Goal: Complete application form: Complete application form

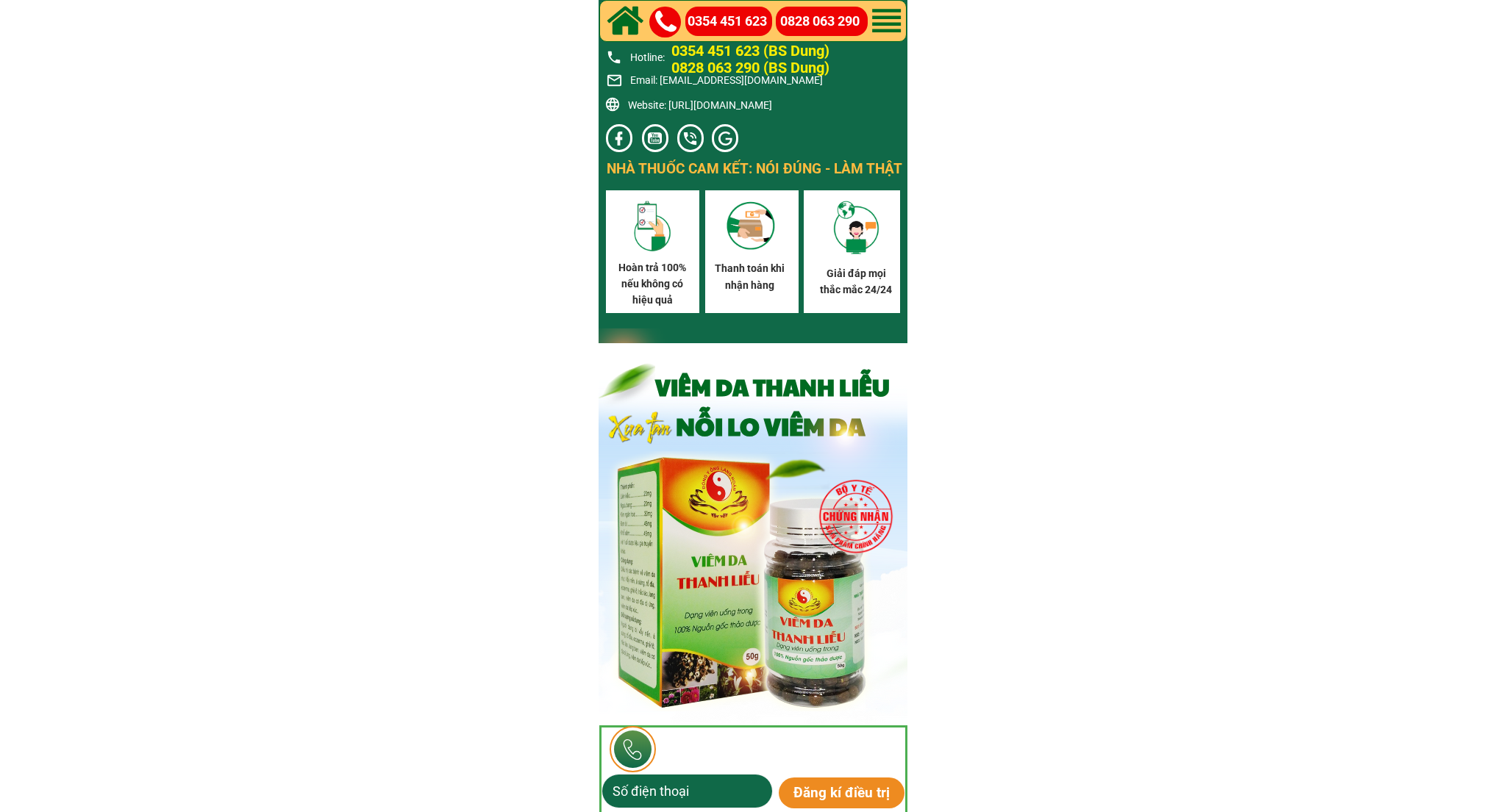
scroll to position [8577, 0]
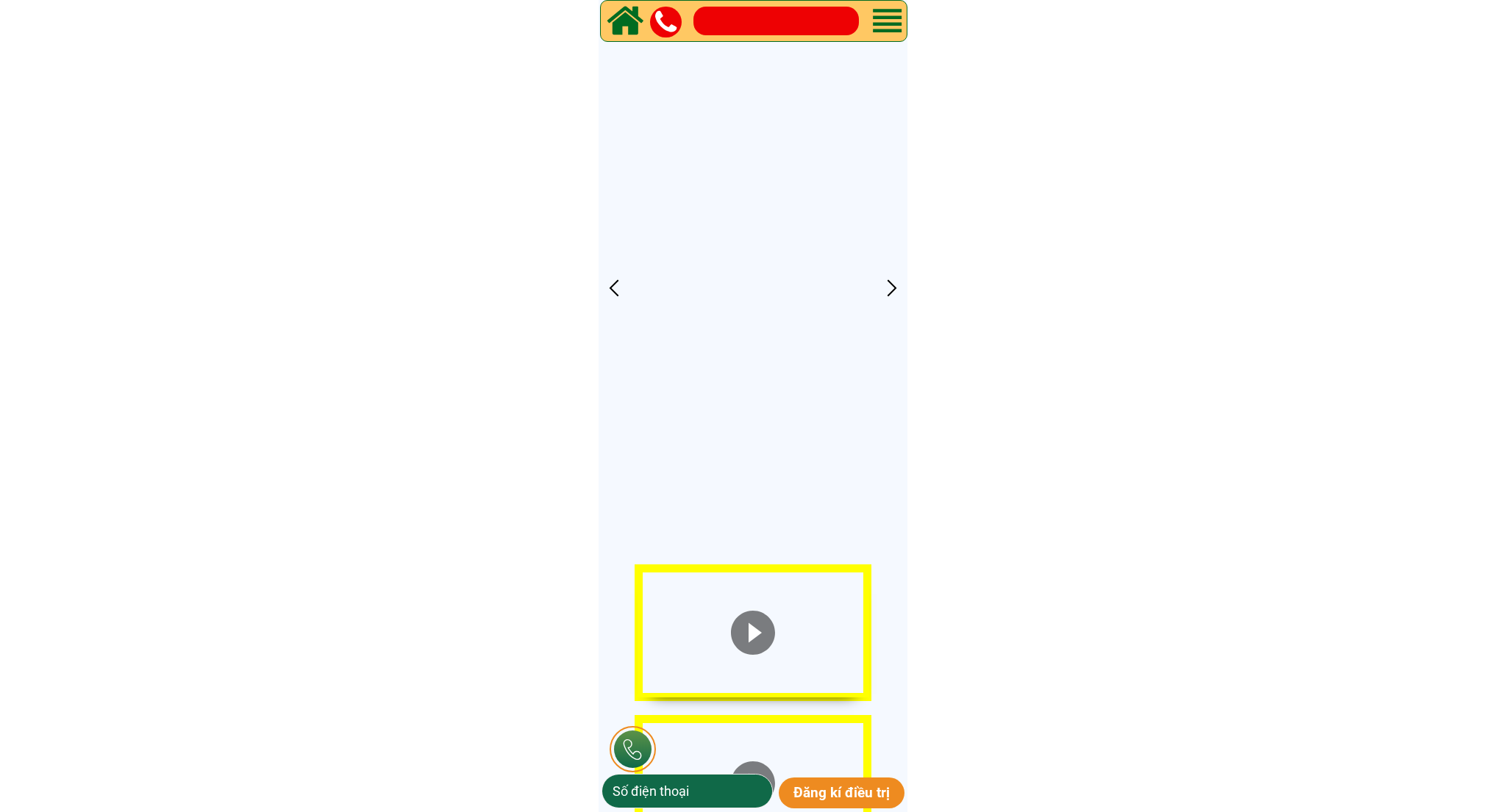
scroll to position [5180, 0]
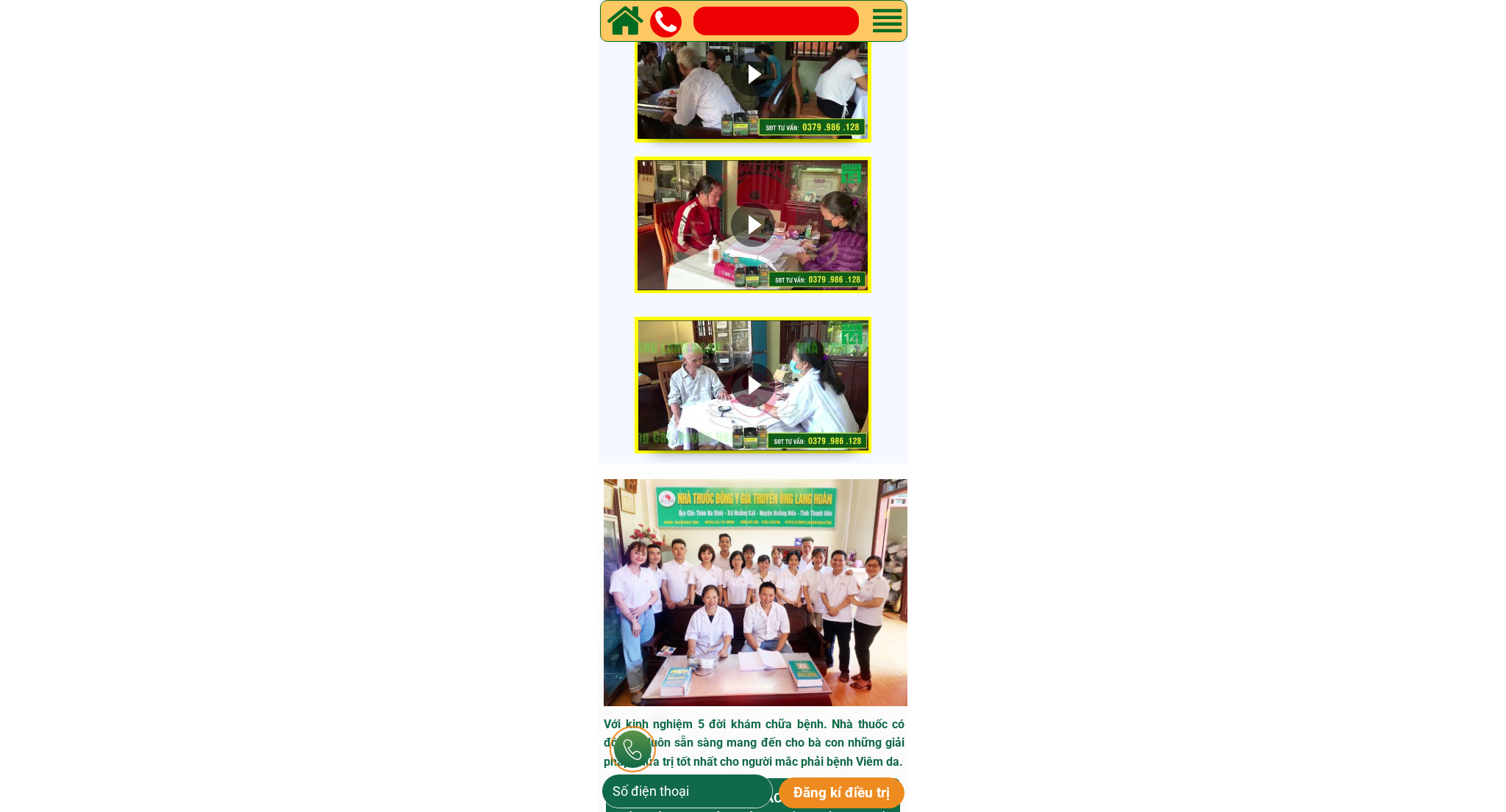
click at [672, 804] on input "tel" at bounding box center [687, 791] width 157 height 33
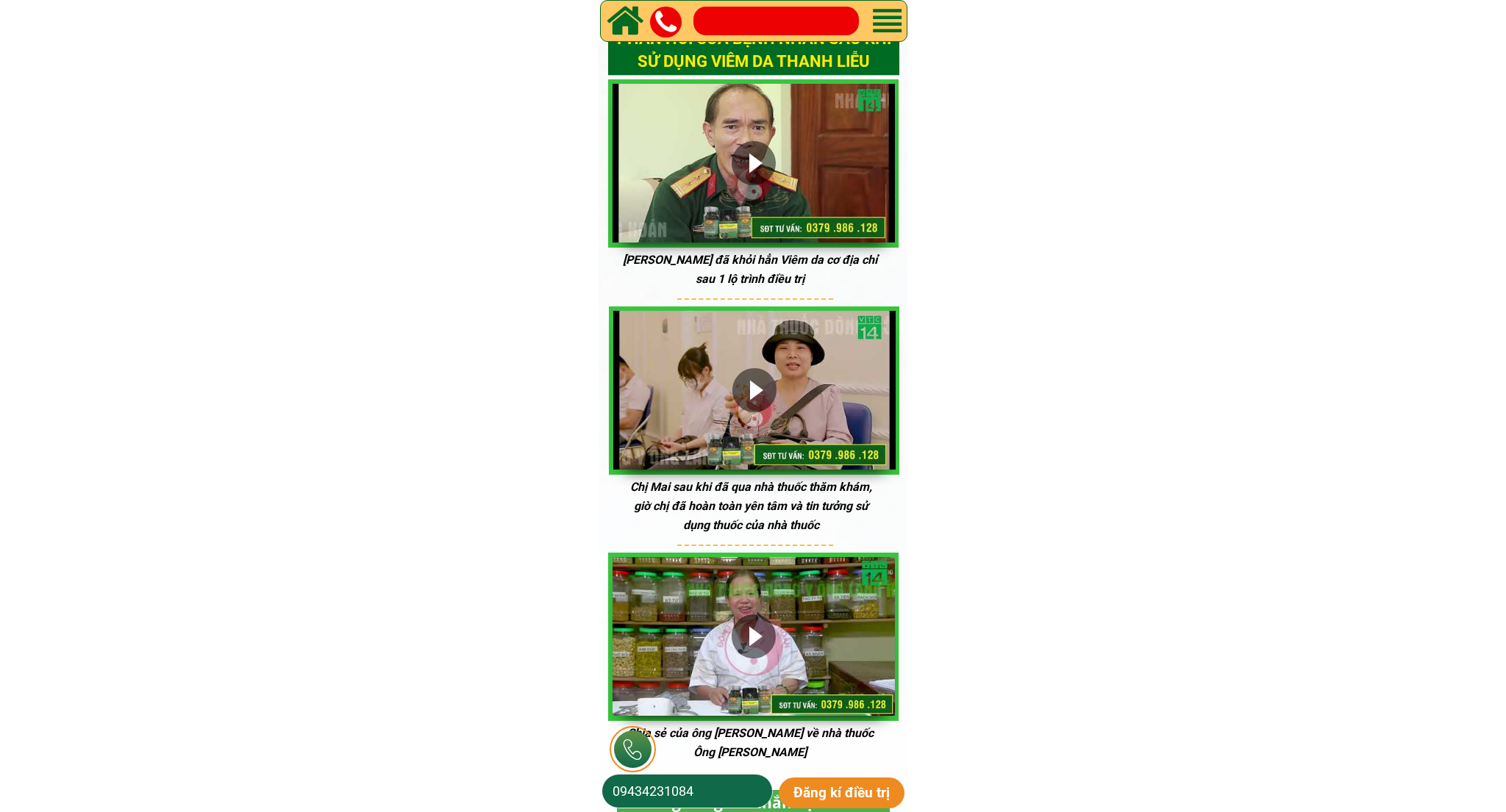
scroll to position [6248, 0]
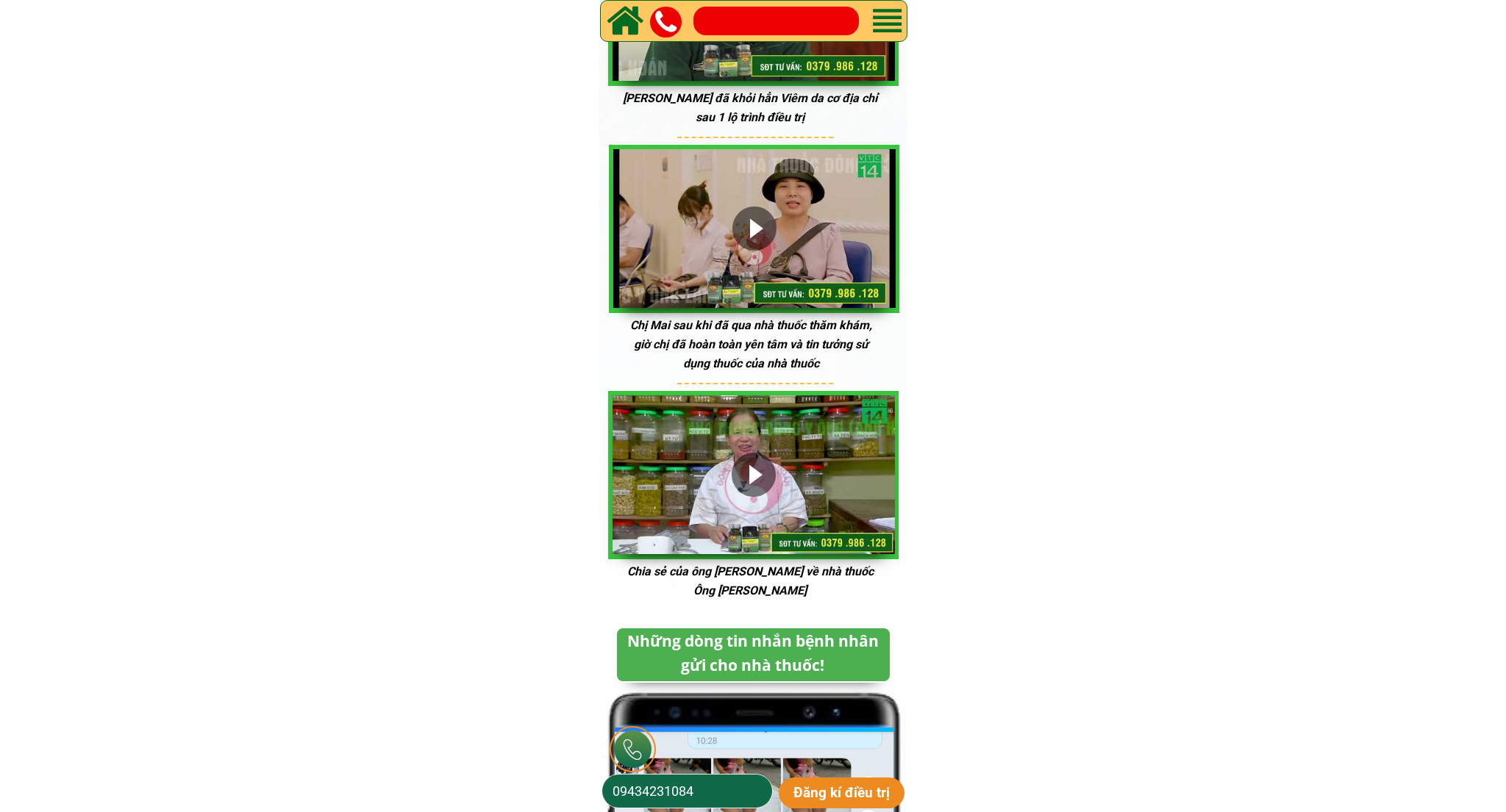
click at [828, 796] on p "Đăng kí điều trị" at bounding box center [842, 793] width 126 height 31
click at [828, 778] on p "Đăng kí điều trị" at bounding box center [842, 793] width 126 height 31
click at [828, 779] on p "Đăng kí điều trị" at bounding box center [842, 793] width 126 height 31
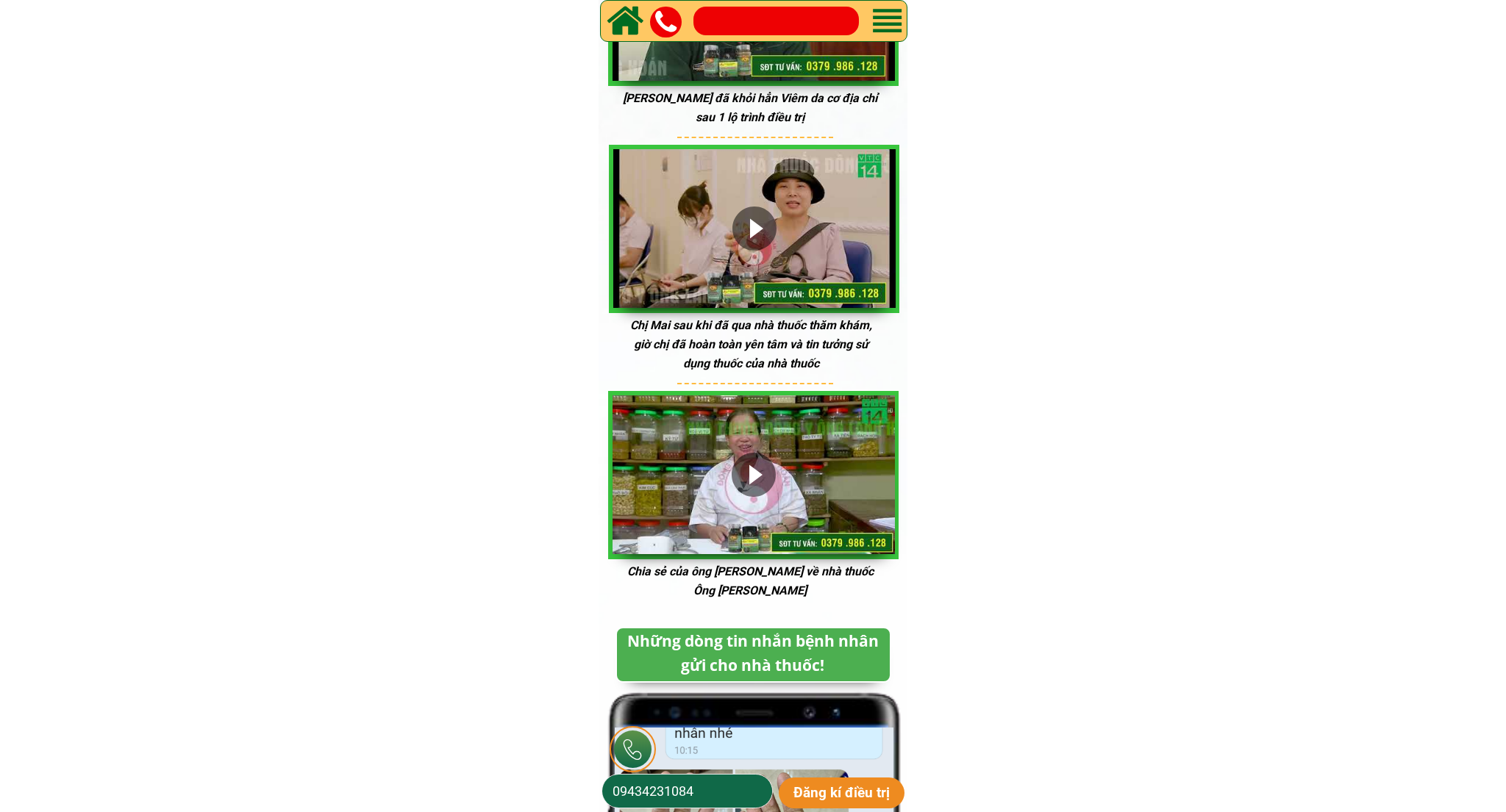
click at [828, 779] on p "Đăng kí điều trị" at bounding box center [842, 793] width 126 height 31
click at [828, 786] on p "Đăng kí điều trị" at bounding box center [842, 793] width 126 height 31
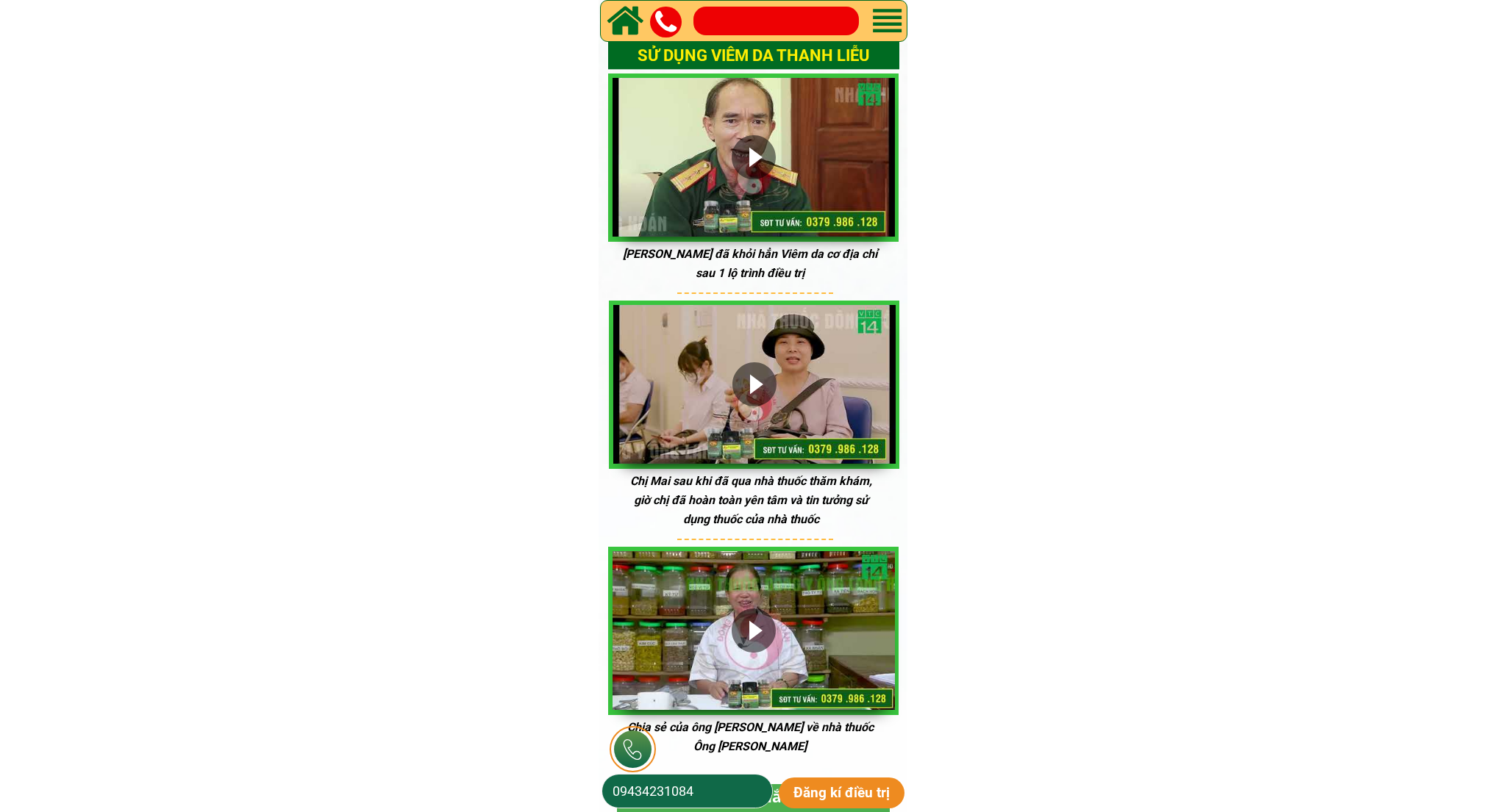
scroll to position [6182, 0]
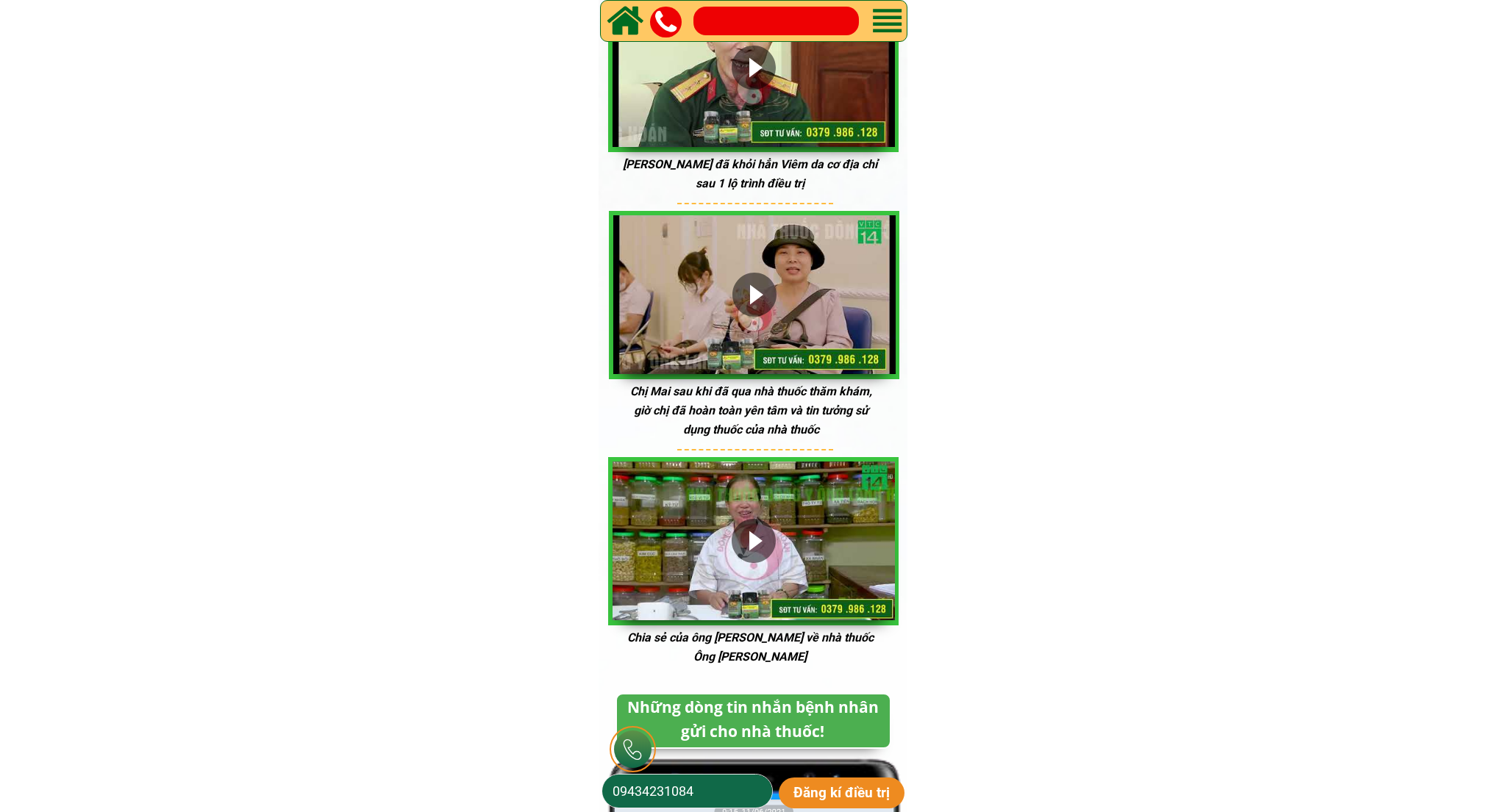
click at [829, 790] on p "Đăng kí điều trị" at bounding box center [842, 793] width 126 height 31
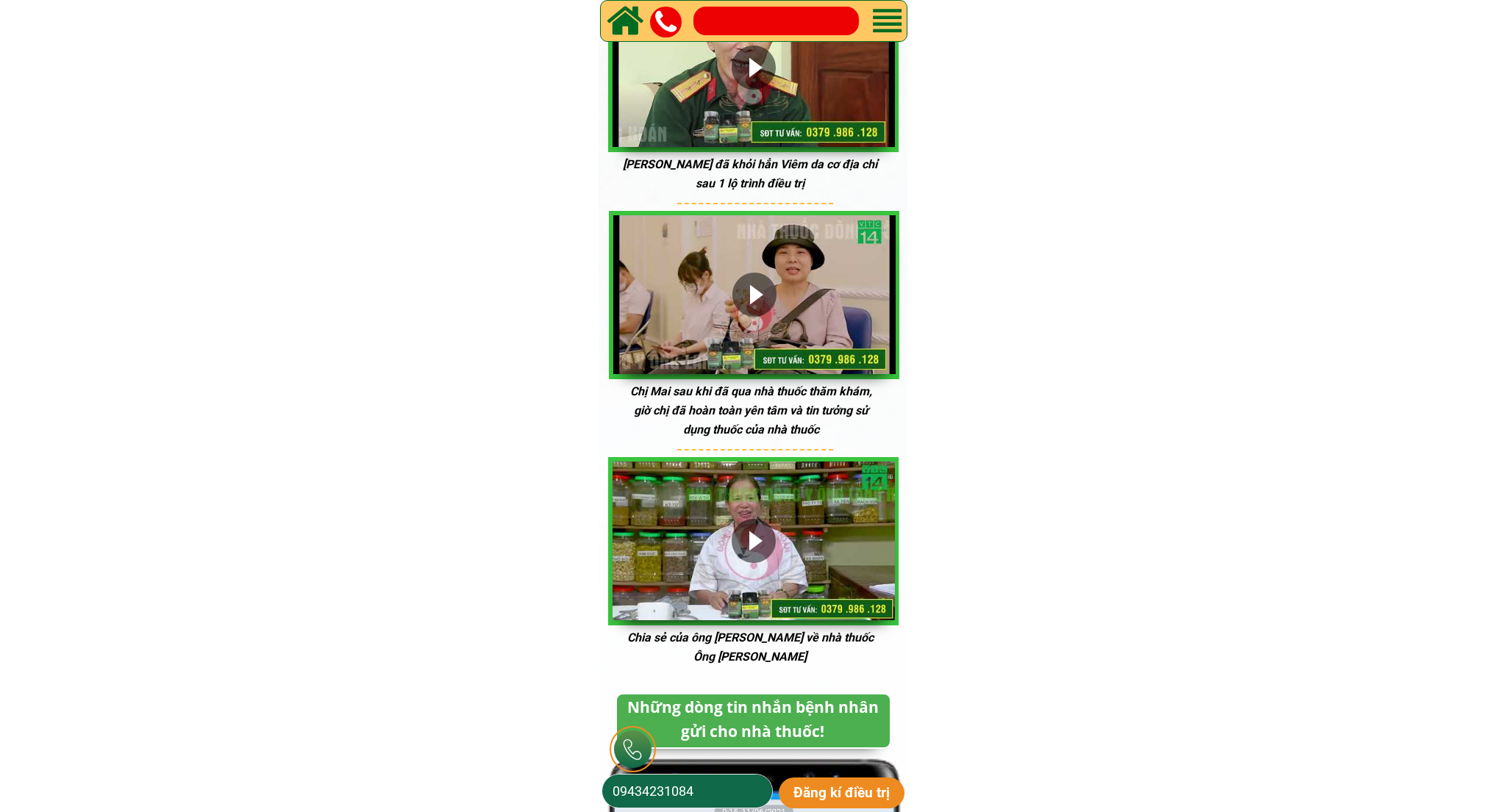
click at [829, 790] on p "Đăng kí điều trị" at bounding box center [842, 793] width 126 height 31
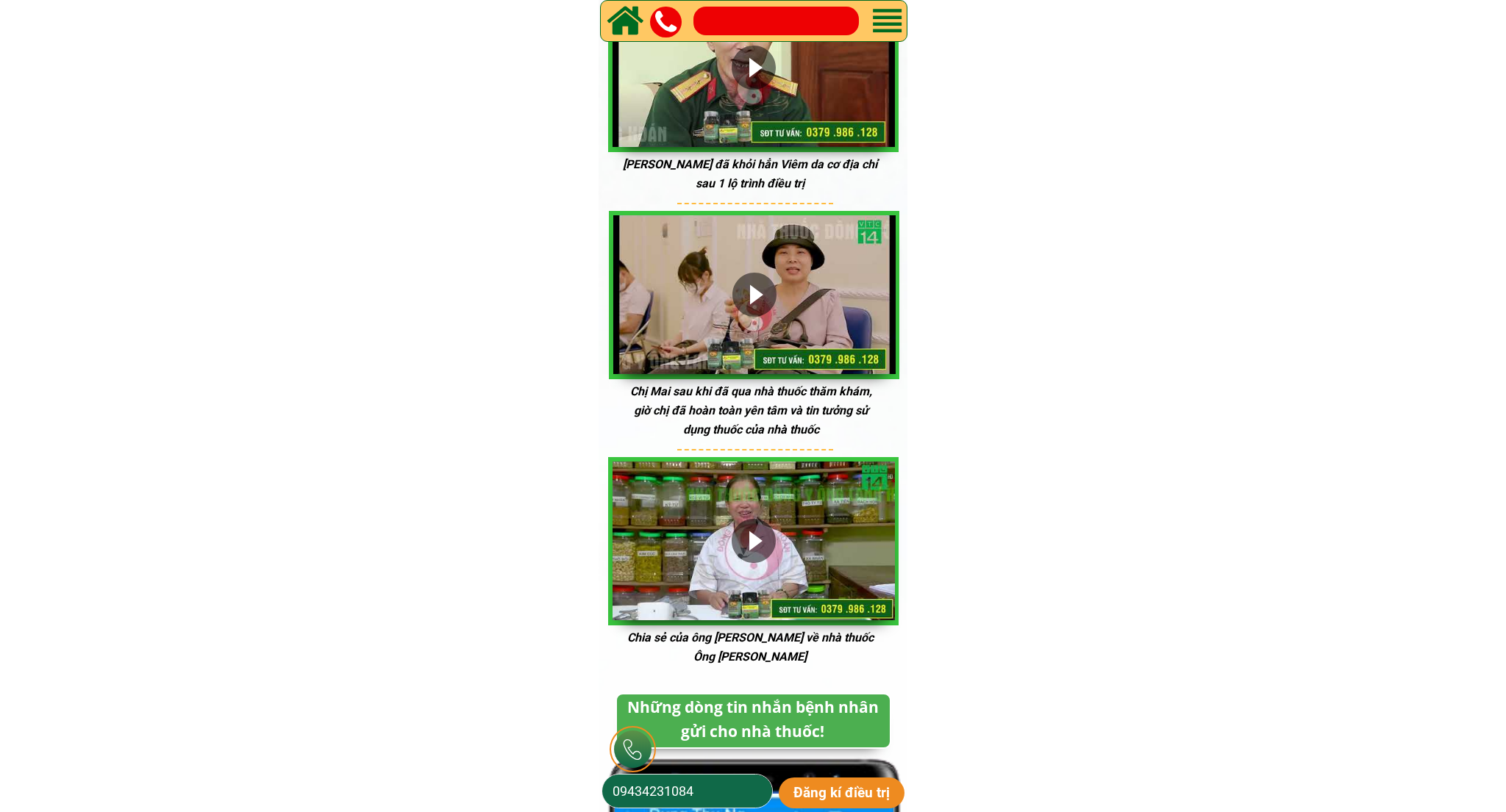
click at [829, 790] on p "Đăng kí điều trị" at bounding box center [842, 793] width 126 height 31
type input "0943423108"
click at [823, 785] on p "Đăng kí điều trị" at bounding box center [842, 793] width 126 height 31
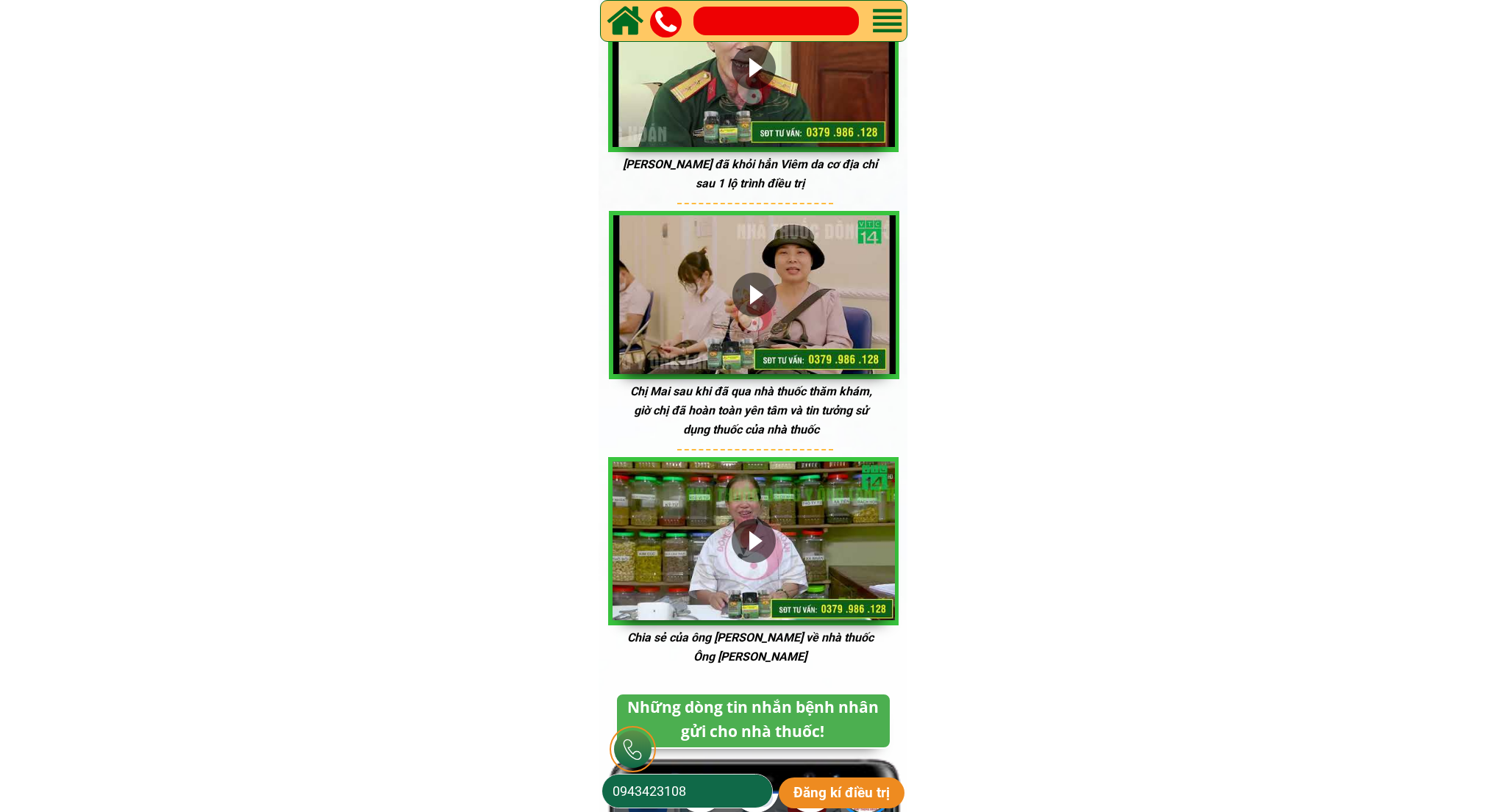
scroll to position [0, 0]
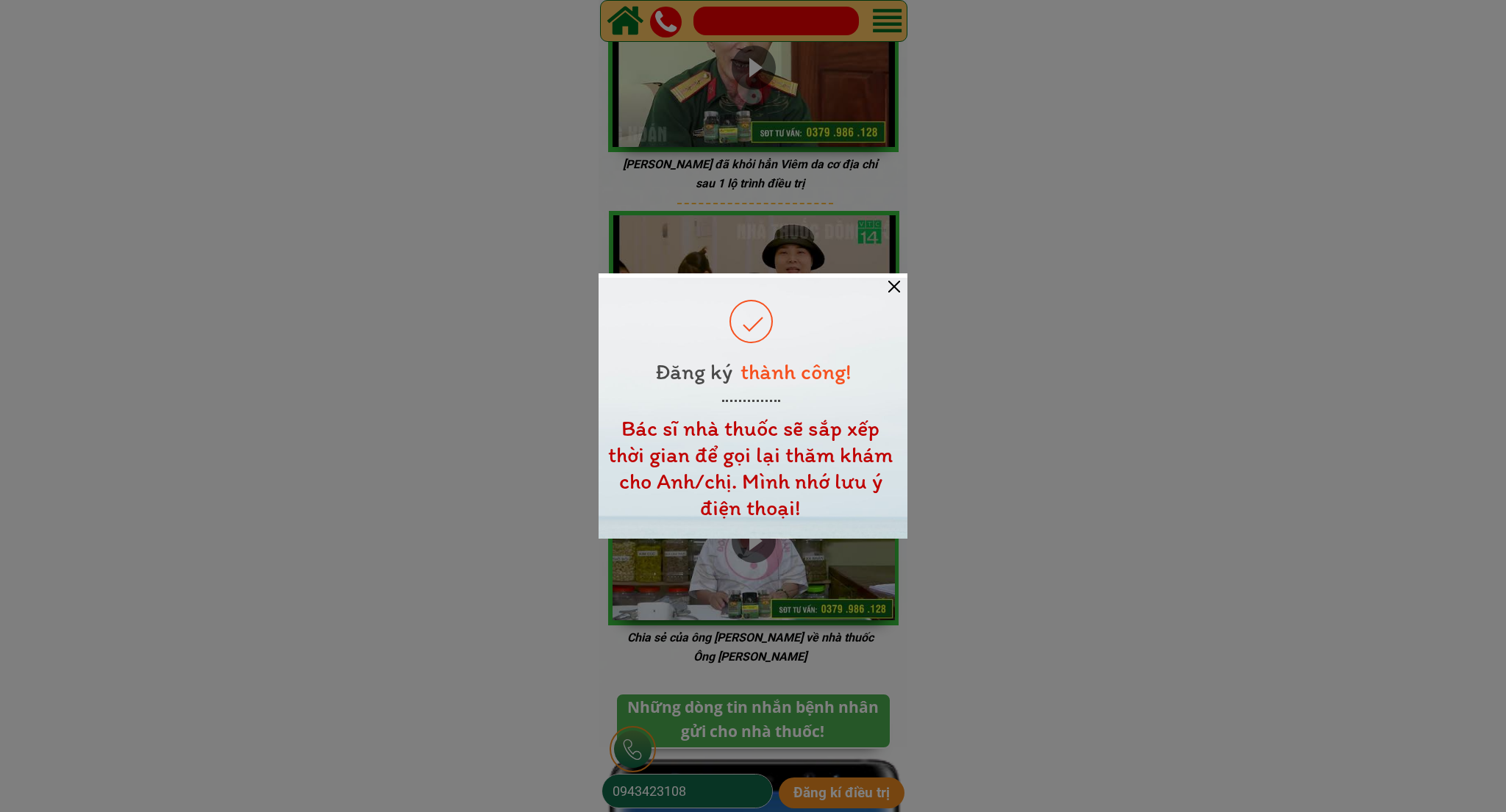
click at [901, 285] on div at bounding box center [752, 408] width 309 height 261
click at [895, 286] on div at bounding box center [894, 286] width 12 height 12
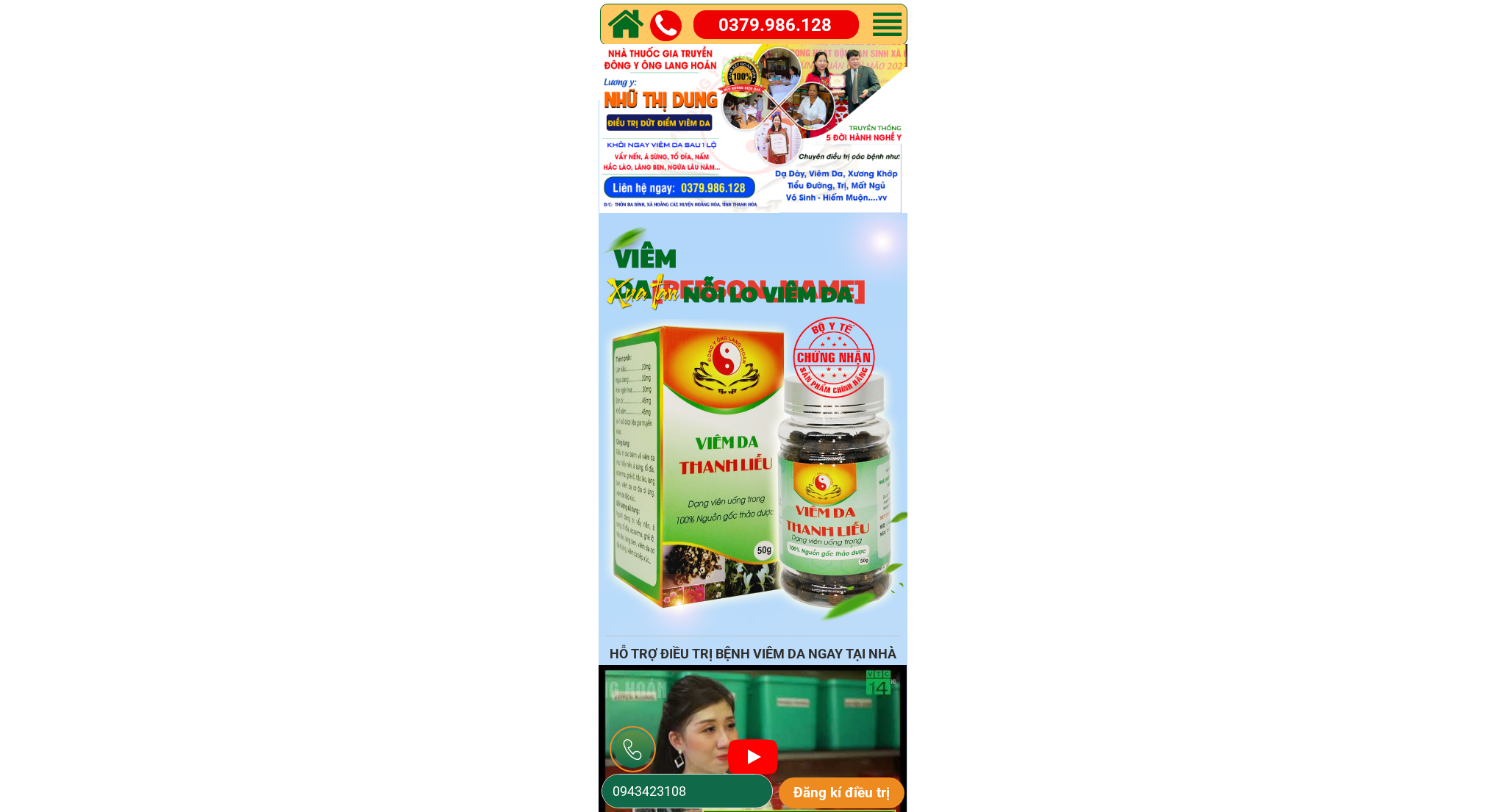
click at [716, 327] on div at bounding box center [753, 473] width 309 height 309
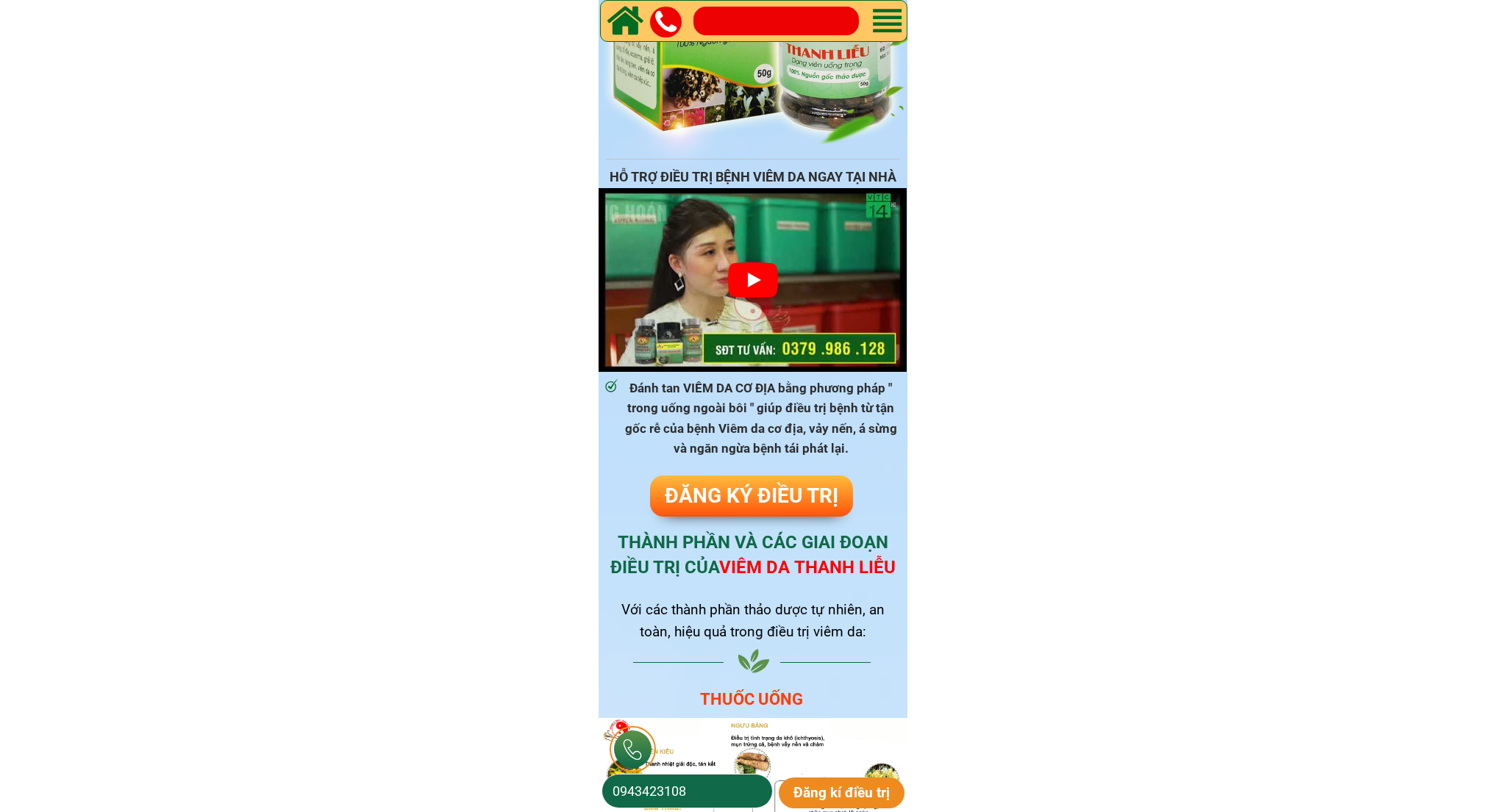
scroll to position [483, 0]
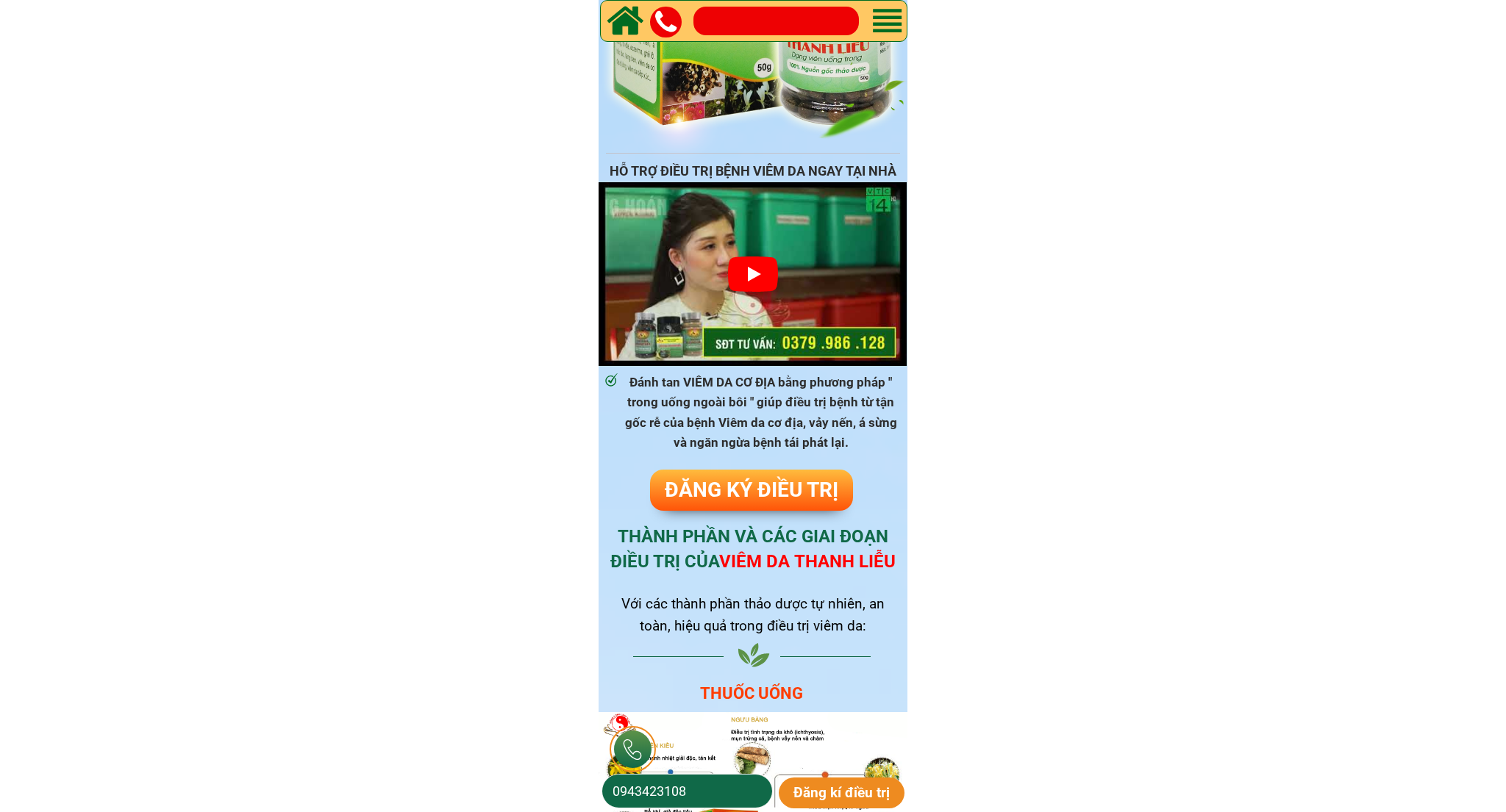
click at [744, 480] on span "ĐĂNG KÝ ĐIỀU TRỊ" at bounding box center [752, 490] width 173 height 24
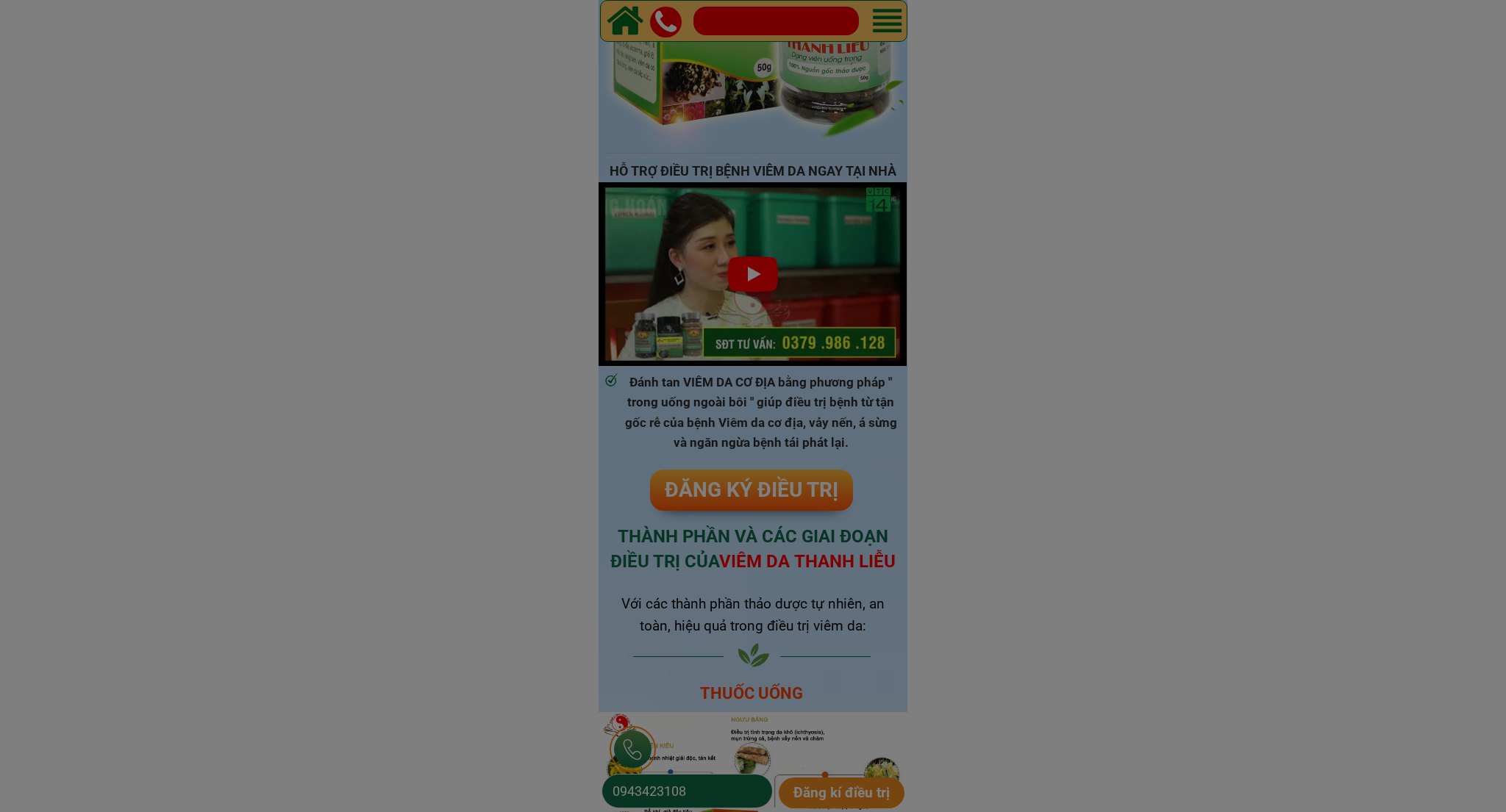
scroll to position [0, 0]
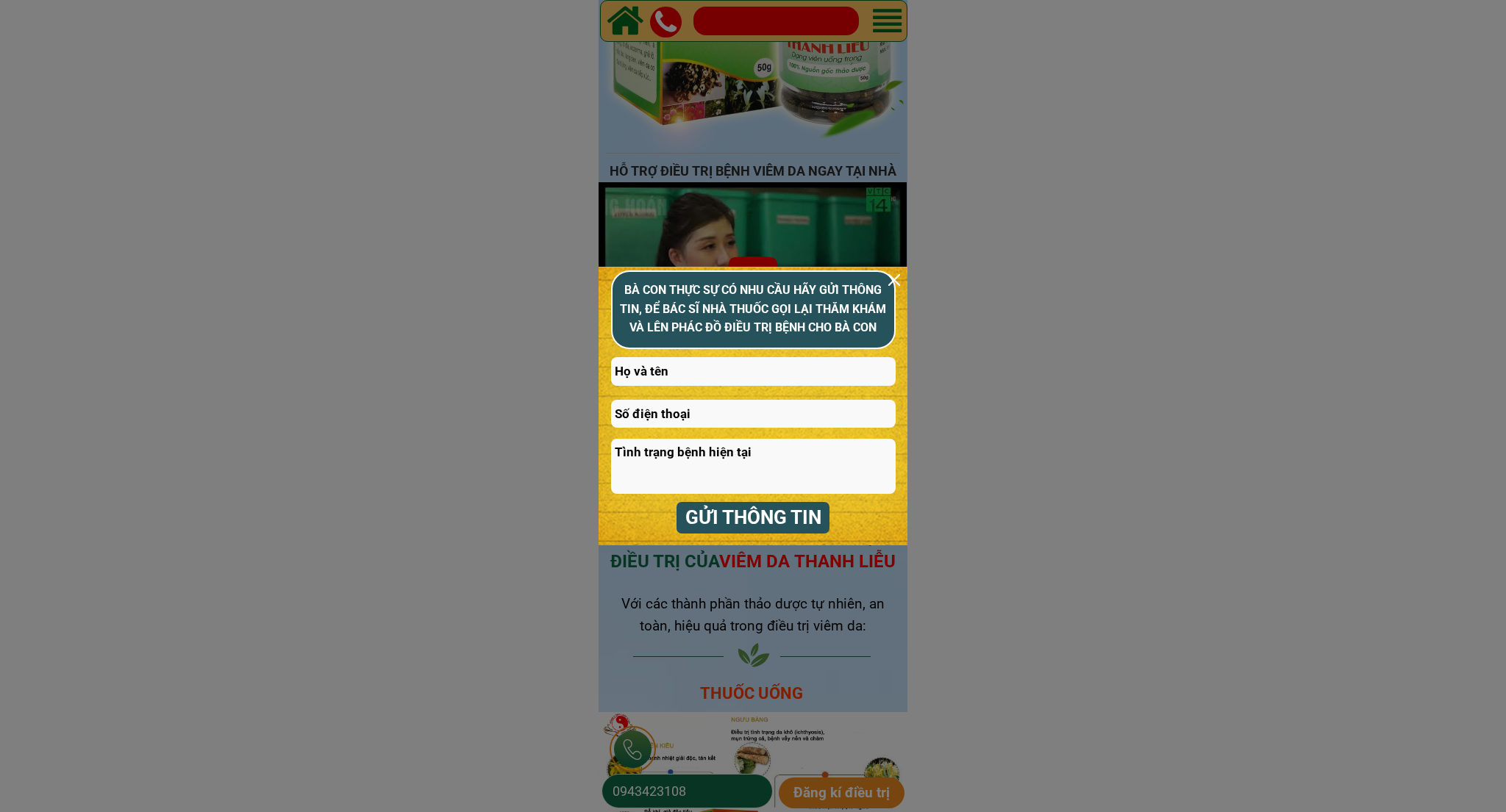
click at [636, 375] on input "text" at bounding box center [753, 372] width 284 height 29
click at [636, 376] on input "text" at bounding box center [753, 372] width 284 height 29
type input "huynh dam"
click at [665, 419] on input "tel" at bounding box center [753, 414] width 284 height 29
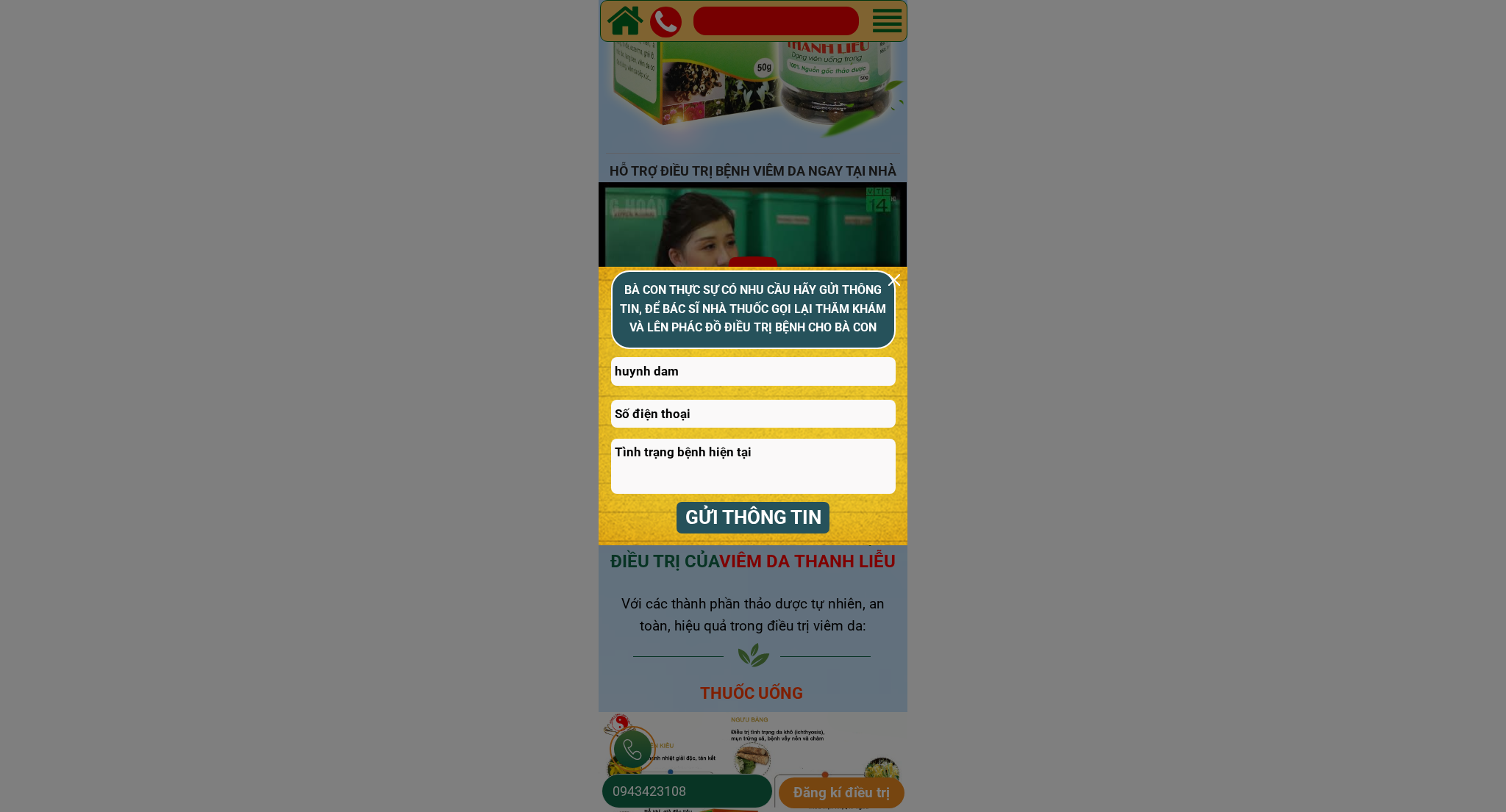
click at [665, 419] on input "tel" at bounding box center [753, 414] width 284 height 29
type input "0"
type input "384909203"
click at [702, 474] on textarea at bounding box center [753, 466] width 284 height 55
type textarea "ngứa"
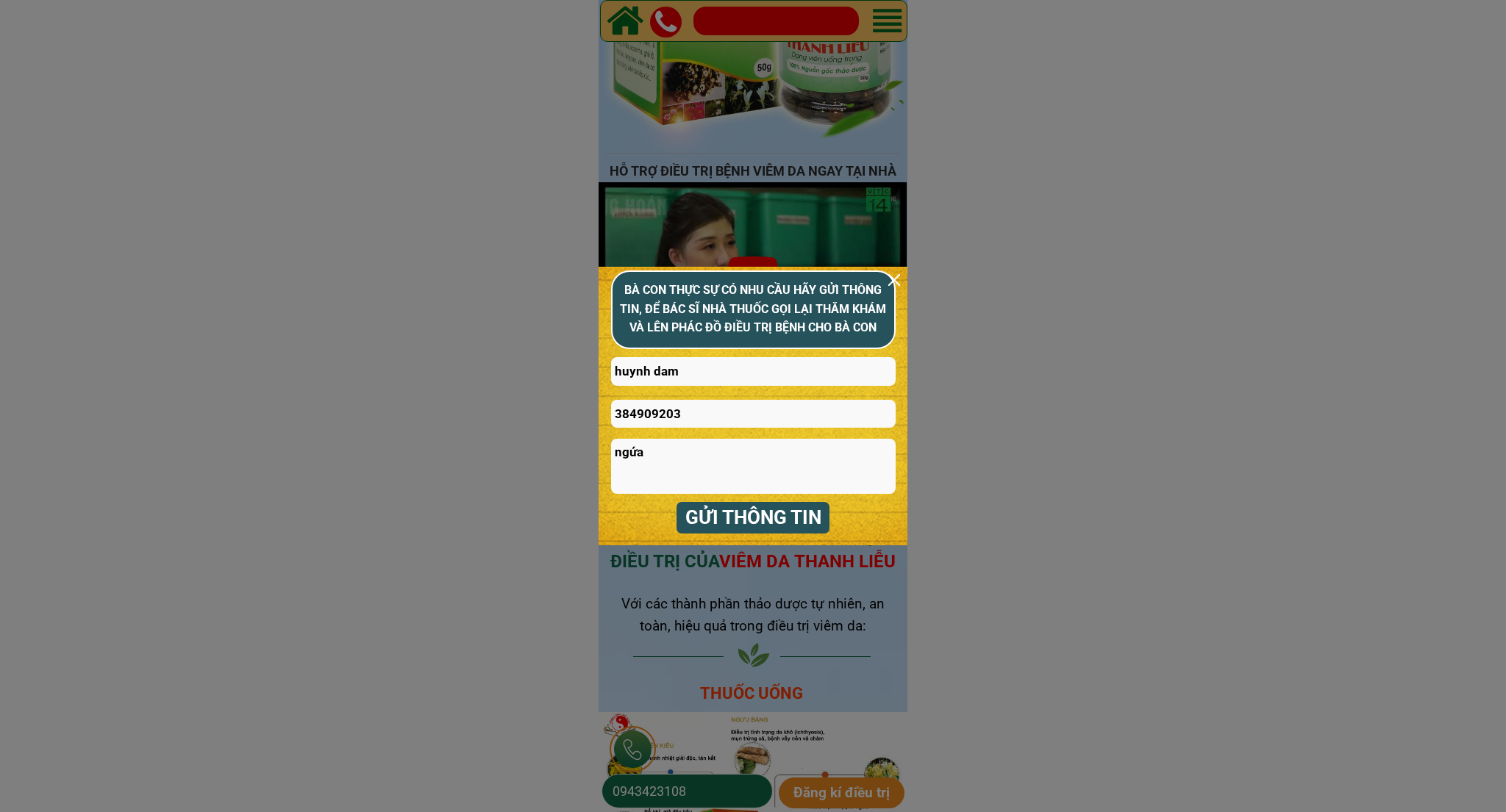
click at [782, 516] on p "GỬI THÔNG TIN" at bounding box center [754, 517] width 154 height 32
click at [615, 412] on input "384909203" at bounding box center [753, 414] width 284 height 29
type input "0384909203"
click at [728, 536] on div "GỬI THÔNG TIN huynh dam 0384909203 ngứa BÀ CON THỰC SỰ CÓ NHU CẦU HÃY GỬI THÔNG…" at bounding box center [752, 406] width 309 height 278
click at [750, 528] on p "GỬI THÔNG TIN" at bounding box center [754, 517] width 154 height 32
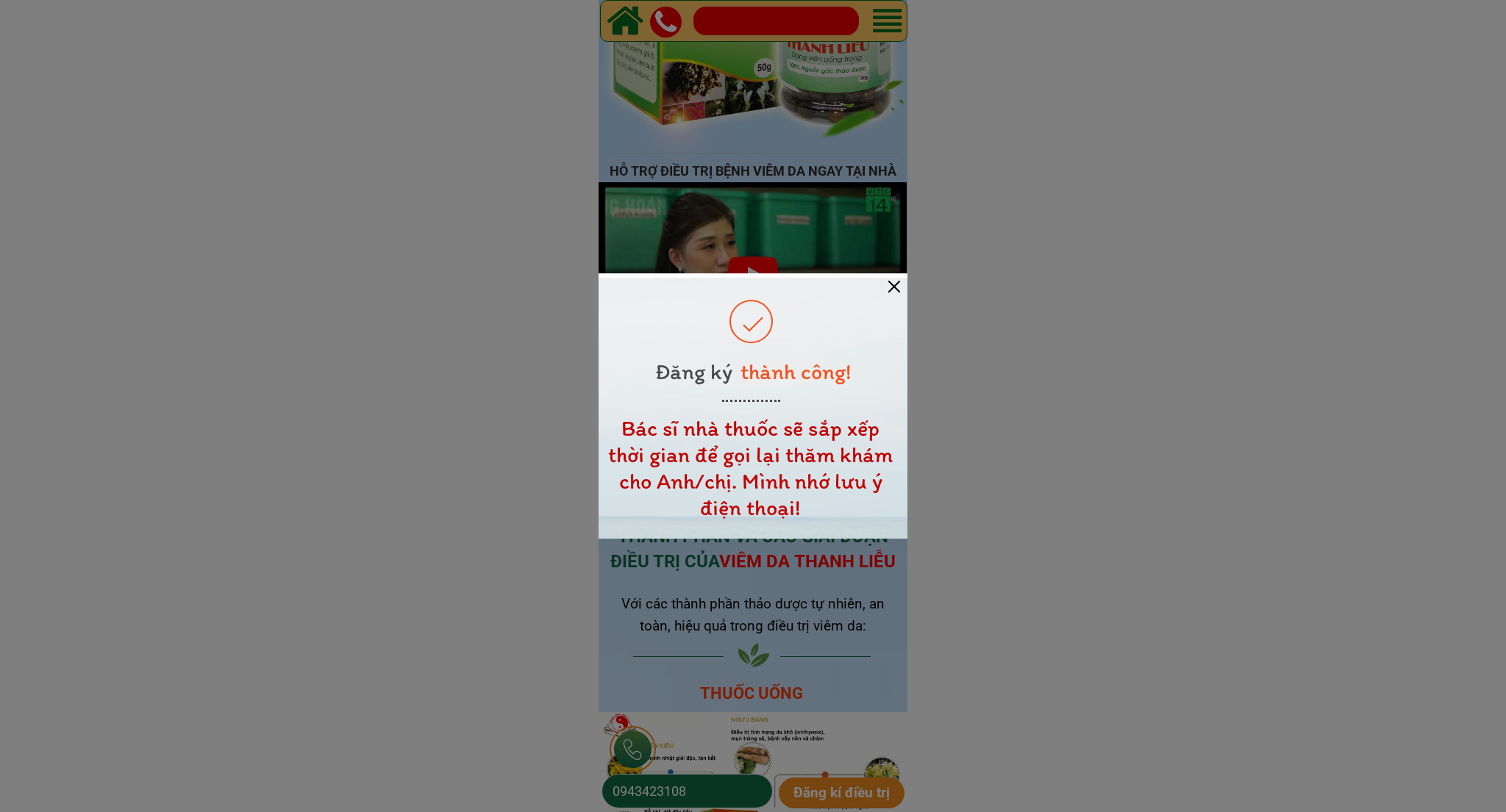
click at [893, 286] on div at bounding box center [894, 286] width 12 height 12
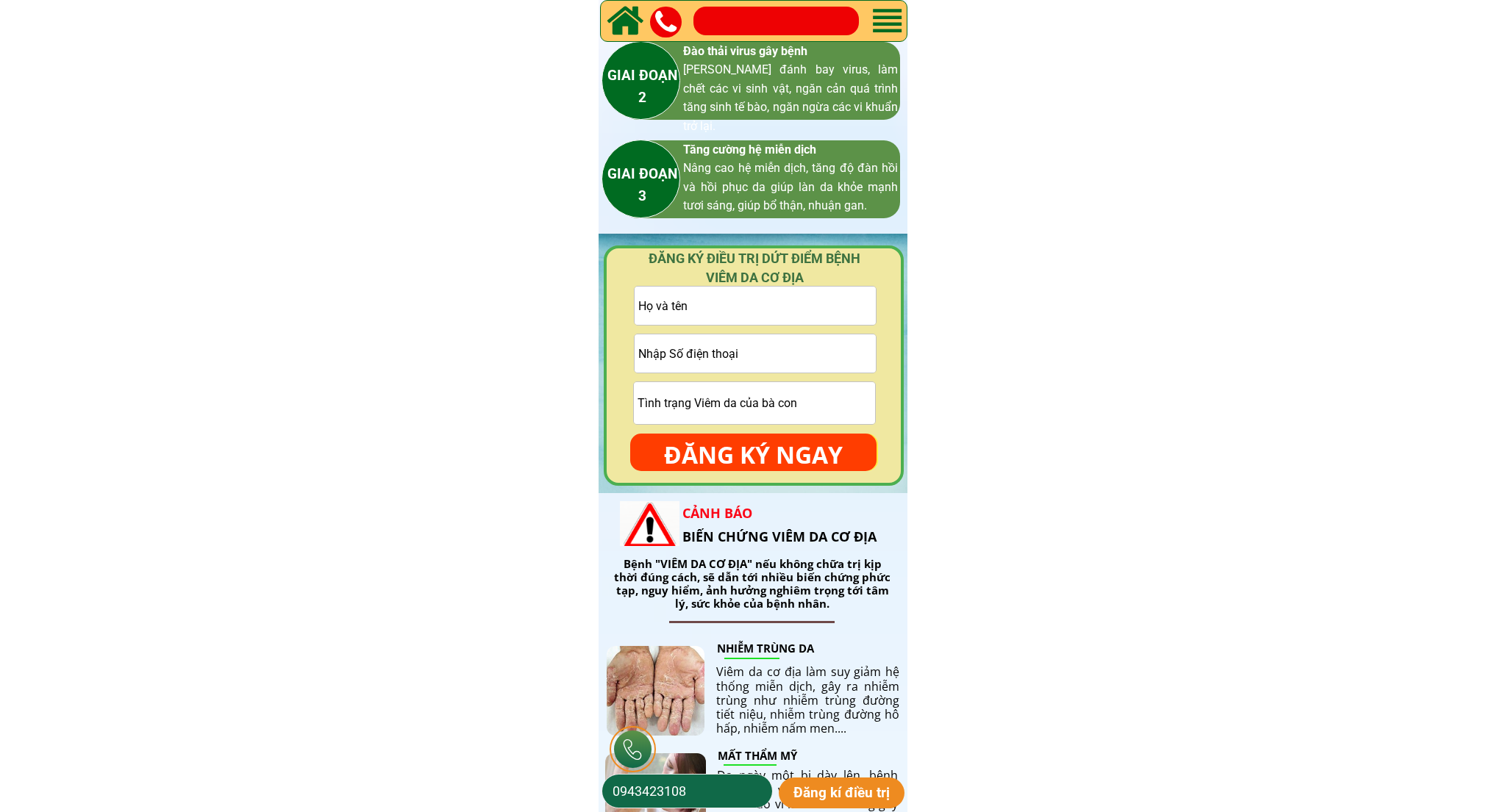
scroll to position [2110, 0]
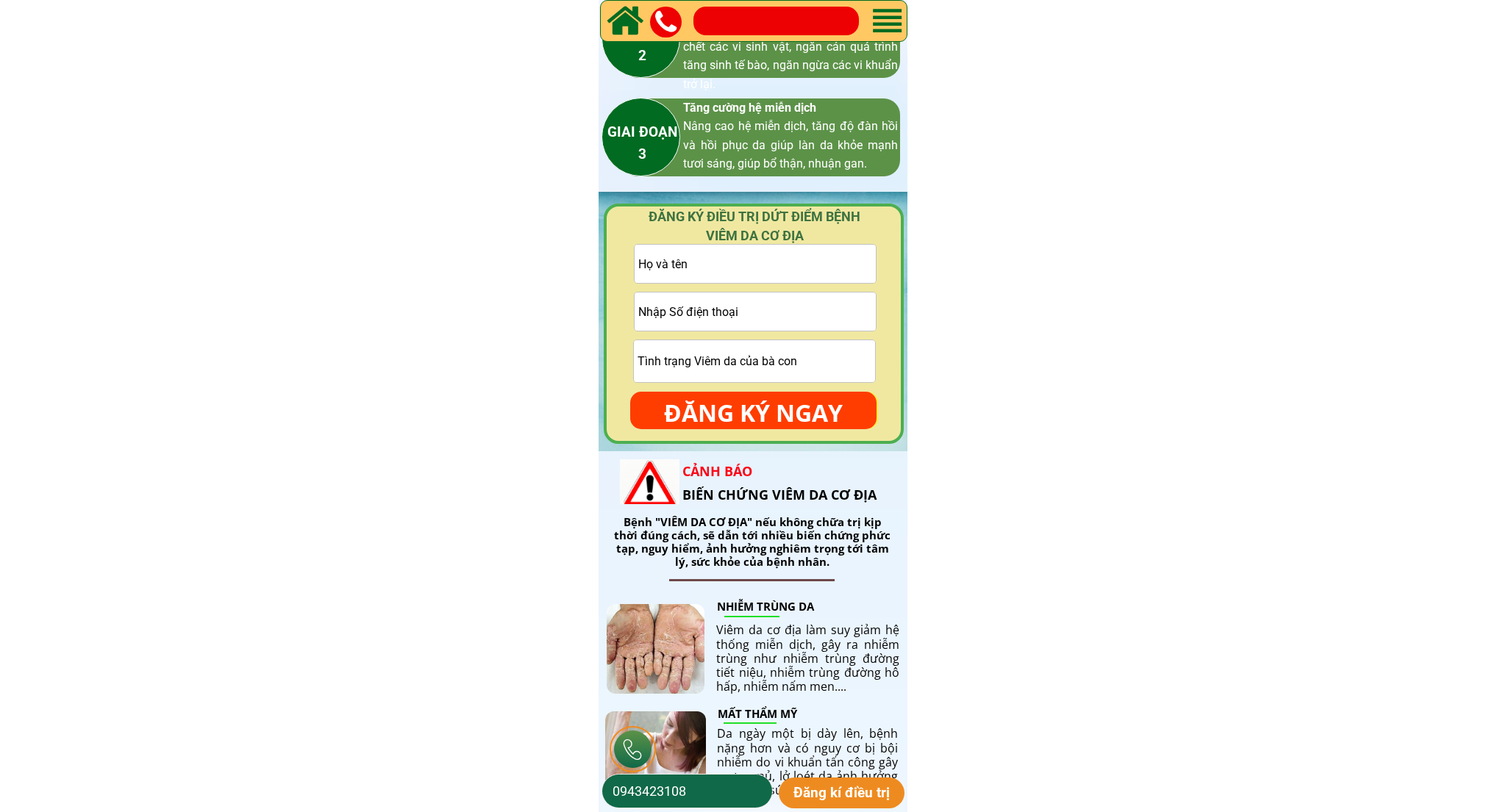
click at [683, 327] on input "tel" at bounding box center [755, 312] width 242 height 38
type input "0384909203"
click at [658, 354] on input "text" at bounding box center [754, 361] width 242 height 42
type input "ngứa"
click at [689, 268] on input "text" at bounding box center [755, 264] width 242 height 38
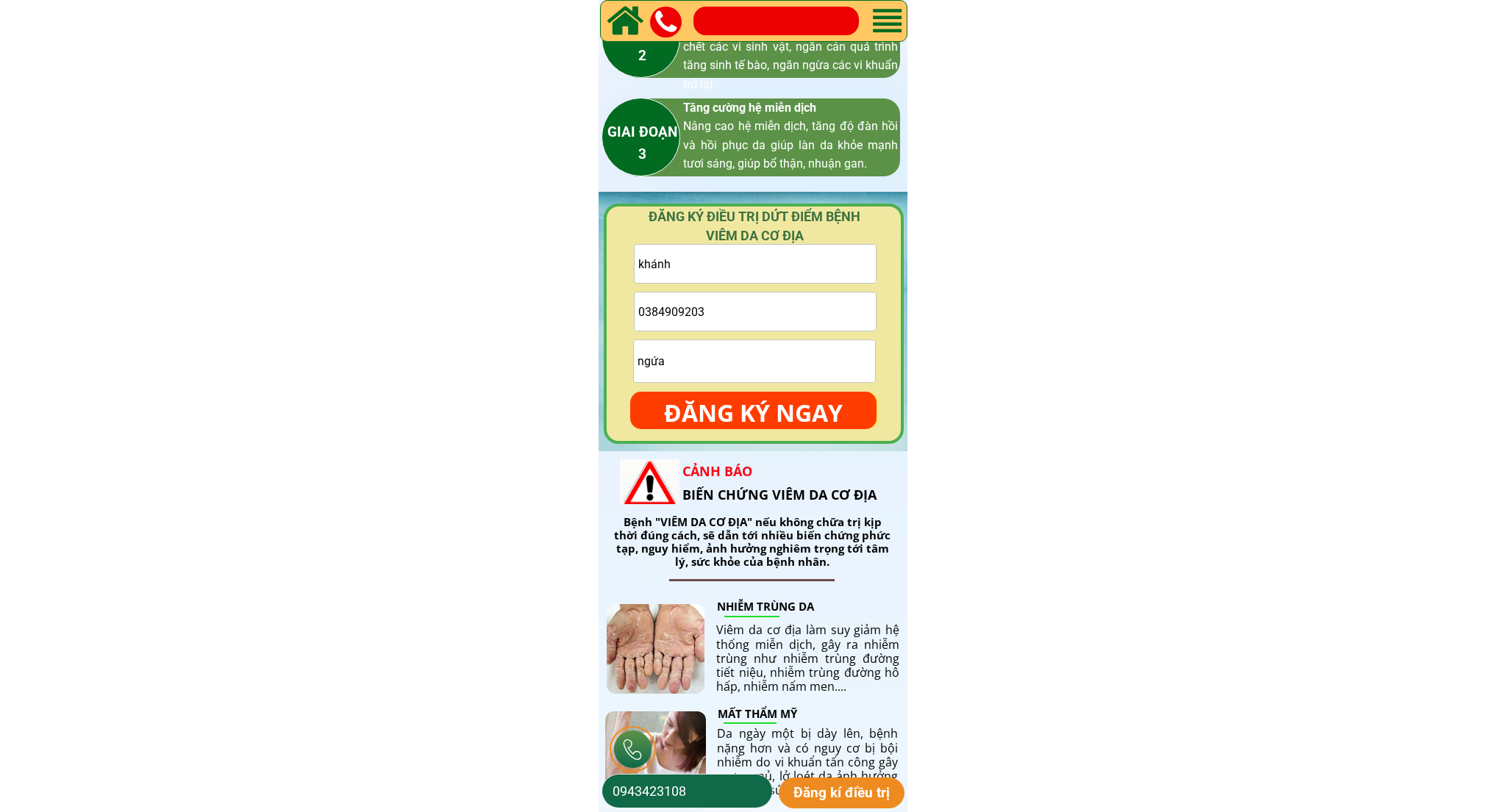
type input "khánh"
click at [731, 397] on p "ĐĂNG KÝ NGAY" at bounding box center [753, 413] width 247 height 43
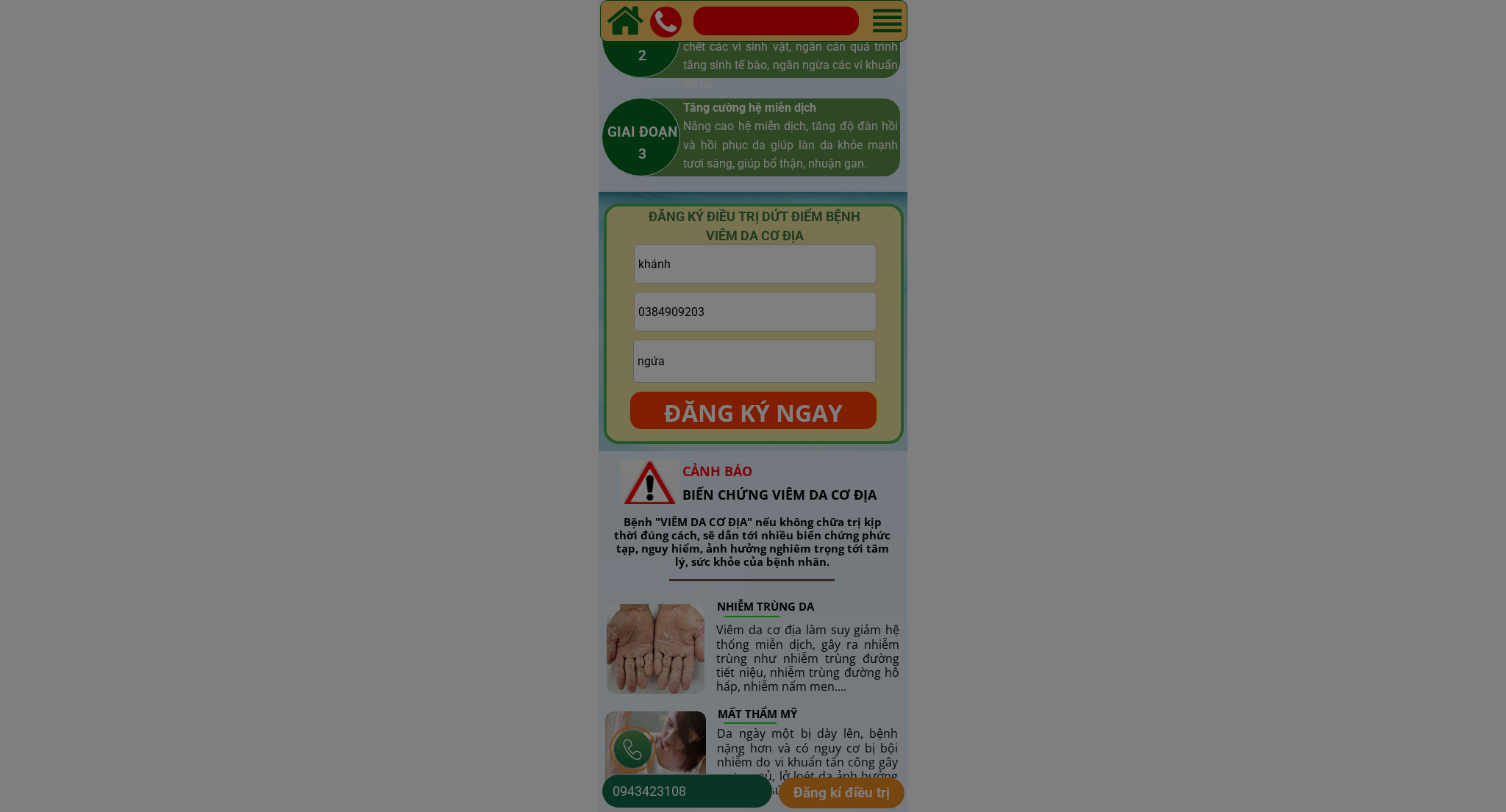
scroll to position [0, 0]
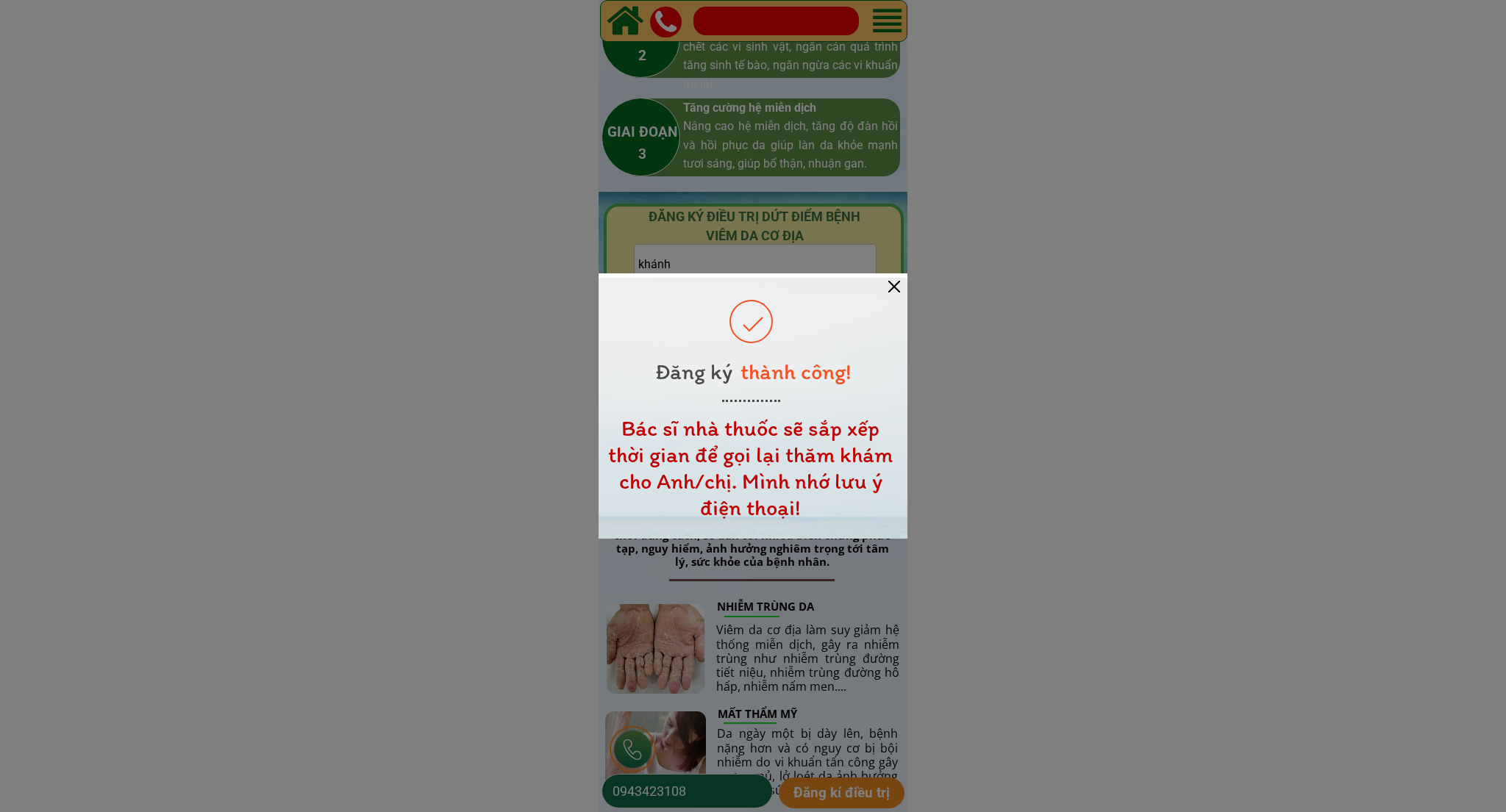
click at [889, 281] on div at bounding box center [894, 286] width 12 height 12
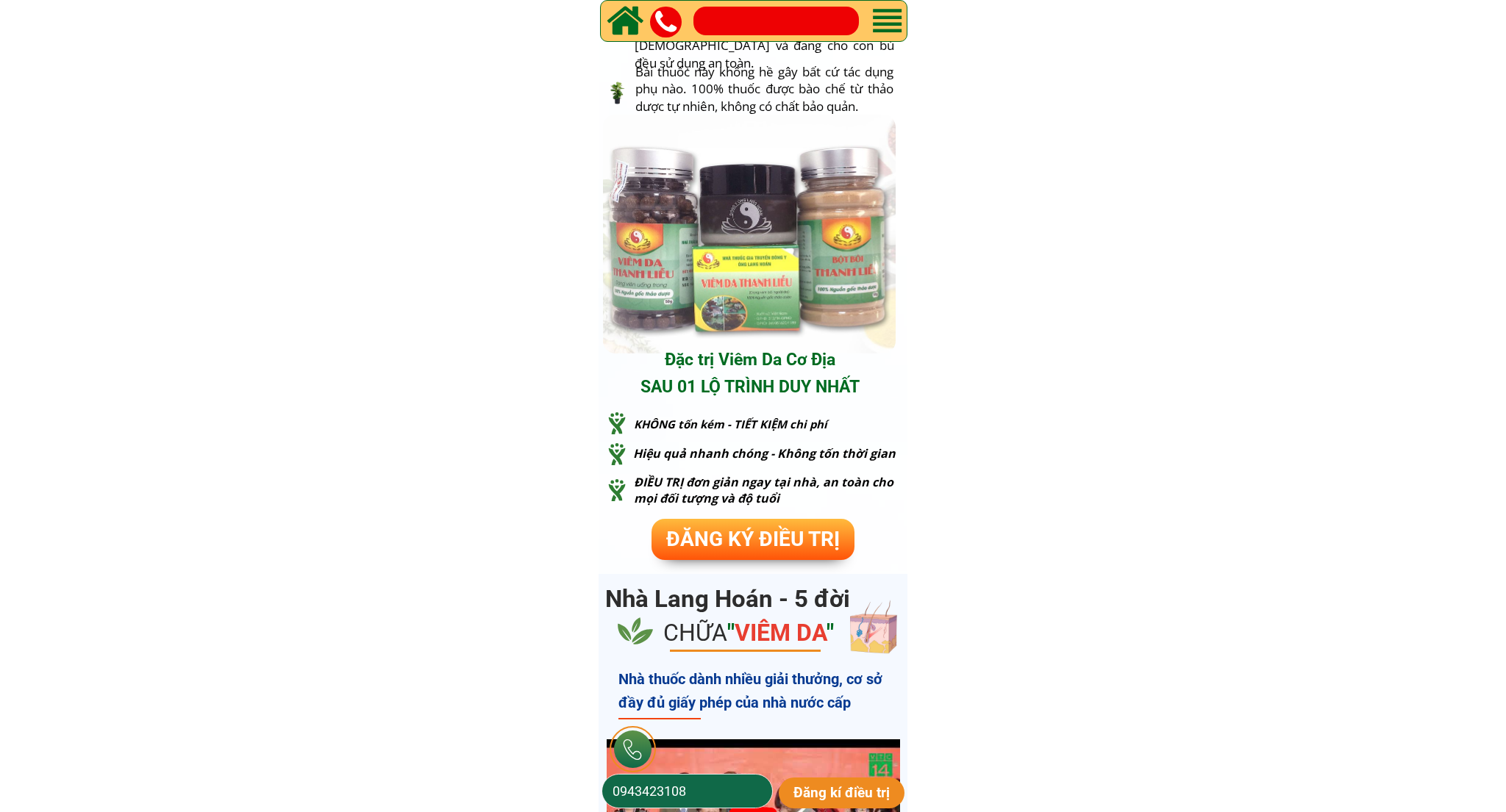
scroll to position [3400, 0]
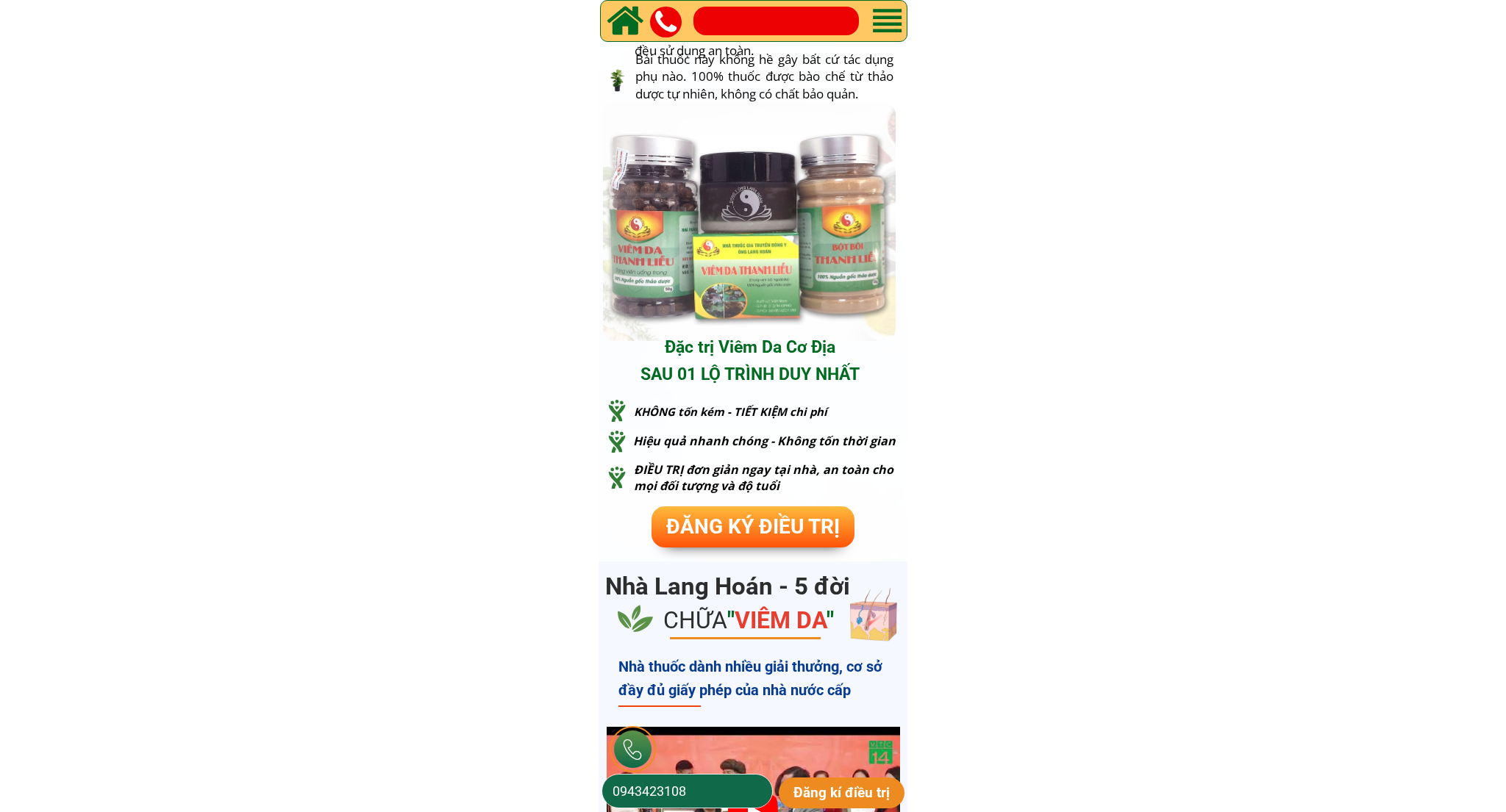
click at [781, 525] on span "ĐĂNG KÝ ĐIỀU TRỊ" at bounding box center [753, 526] width 173 height 24
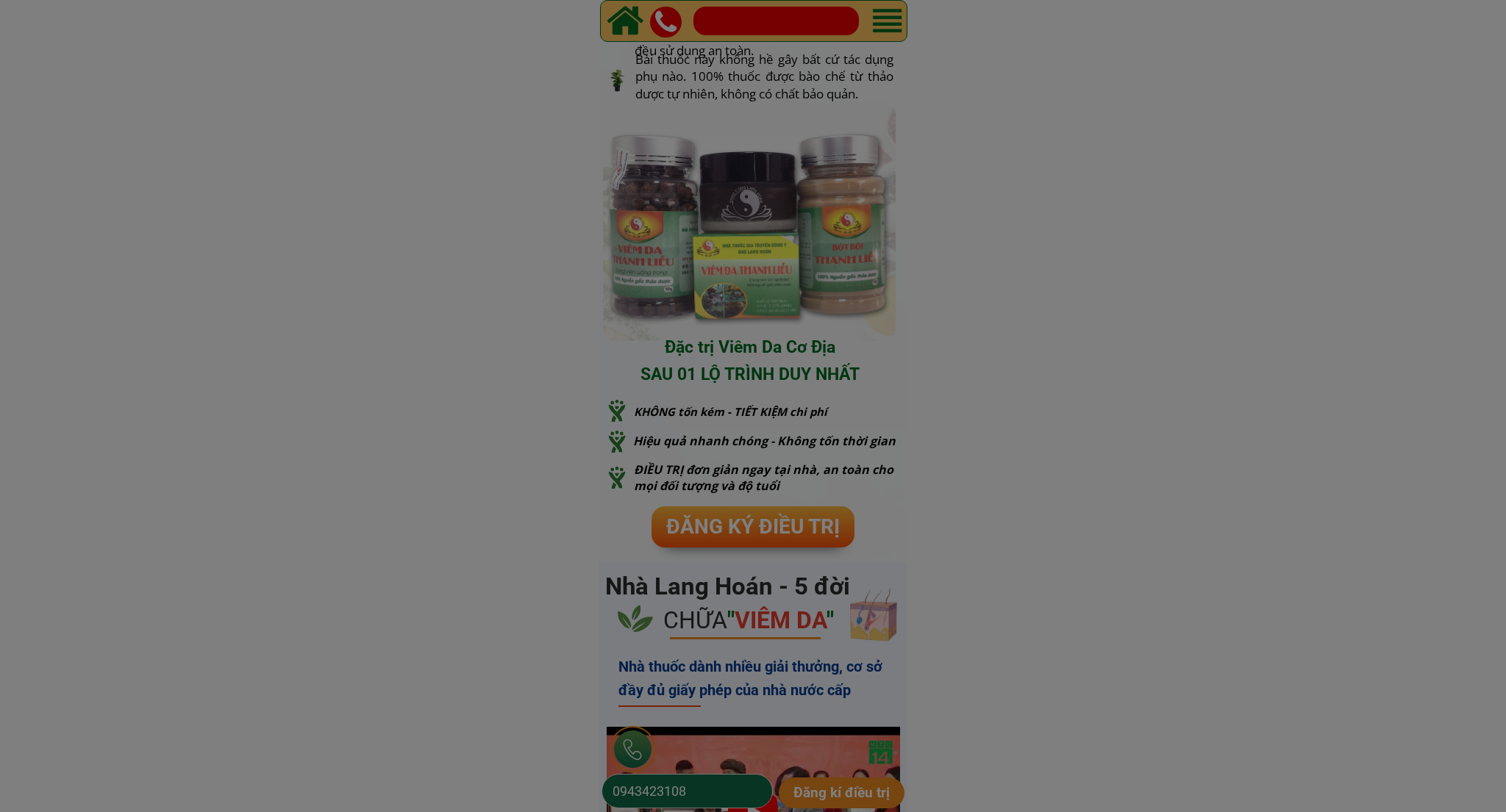
scroll to position [0, 0]
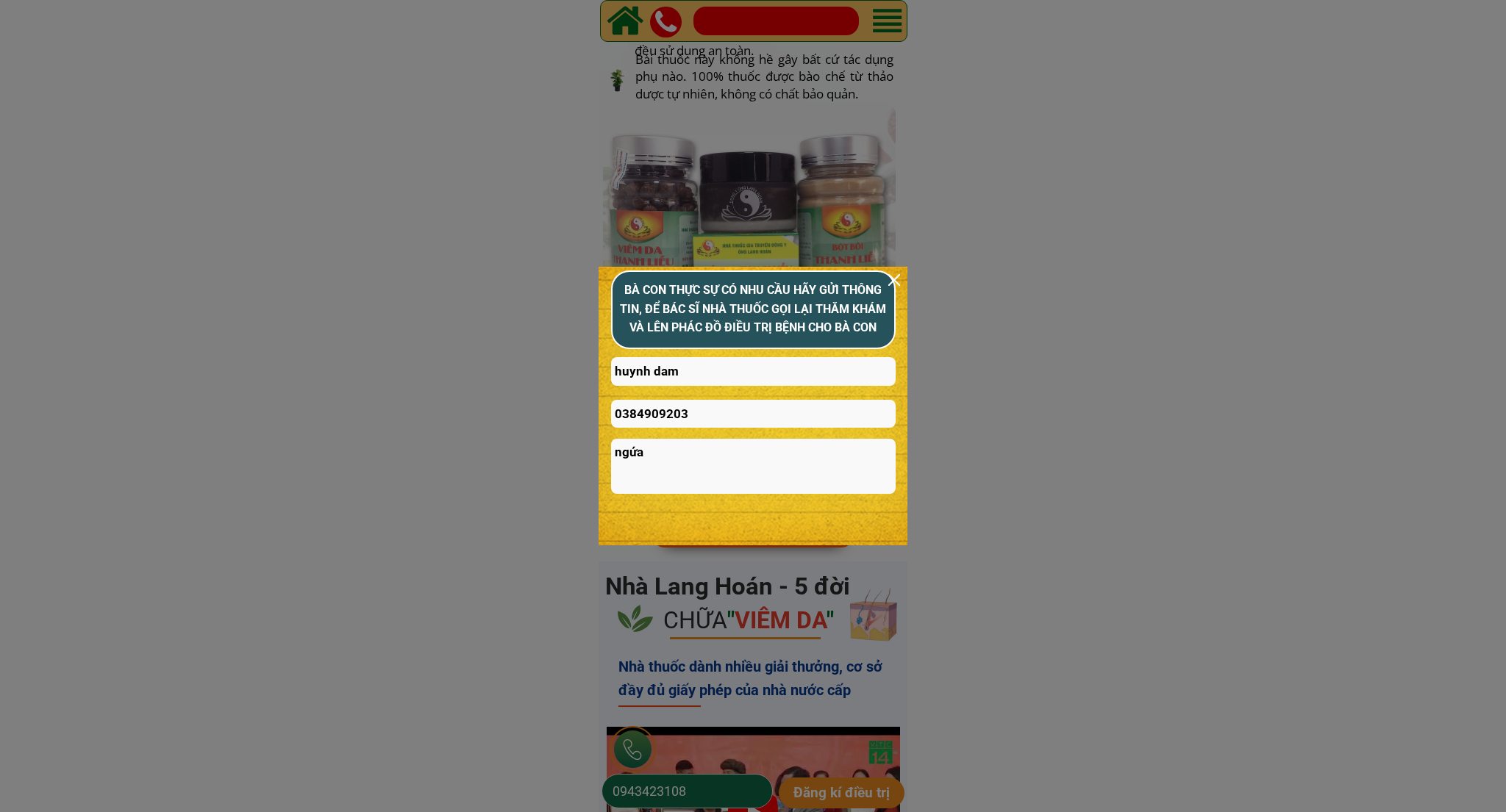
click at [671, 369] on input "huynh dam" at bounding box center [753, 372] width 284 height 29
type input "khánh"
click at [656, 403] on input "0384909203" at bounding box center [753, 414] width 284 height 29
type input "0384902930"
click at [666, 460] on textarea "ngứa" at bounding box center [753, 466] width 284 height 55
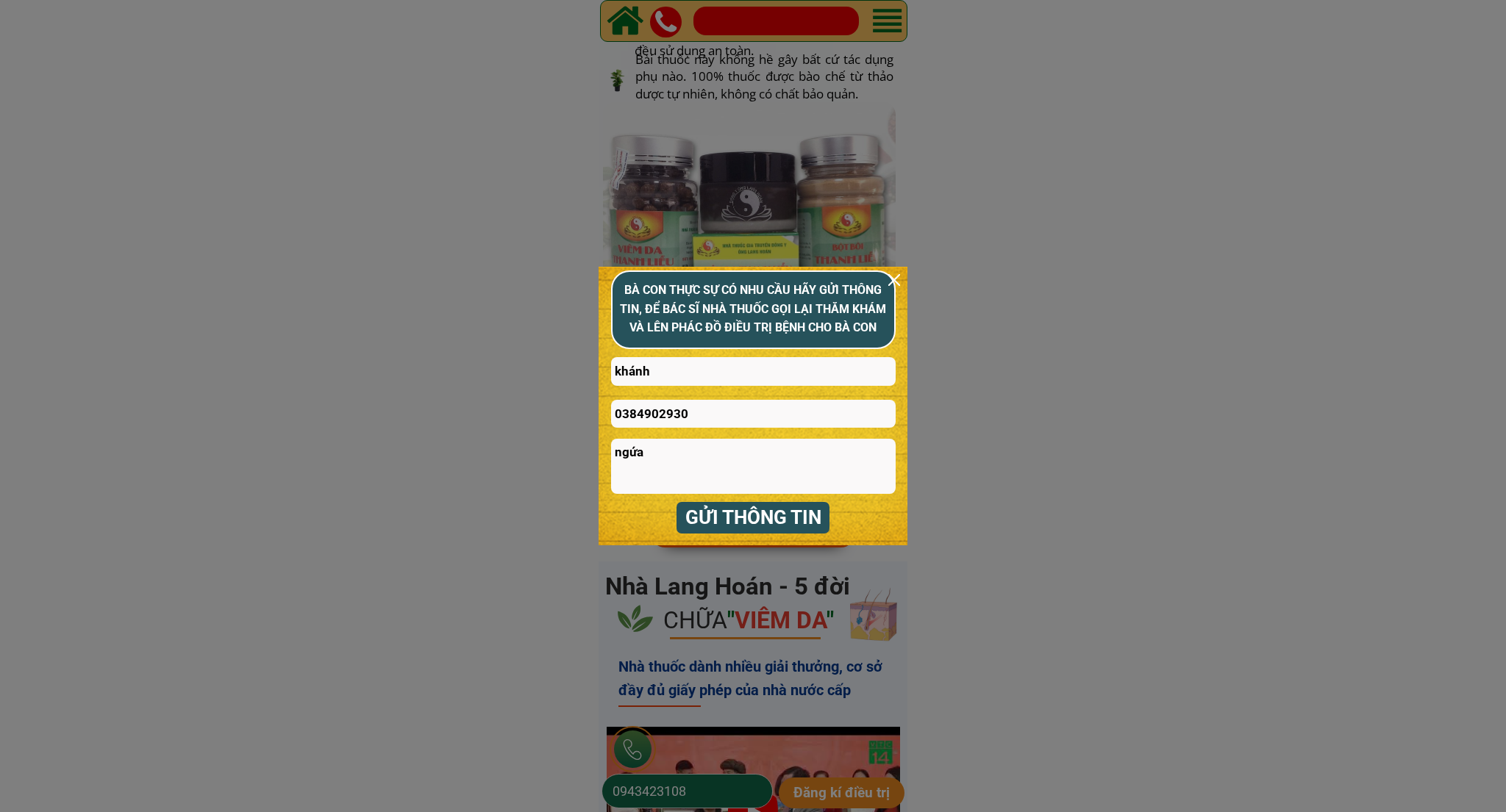
type textarea "ngứa"
click at [740, 514] on p "GỬI THÔNG TIN" at bounding box center [754, 517] width 154 height 32
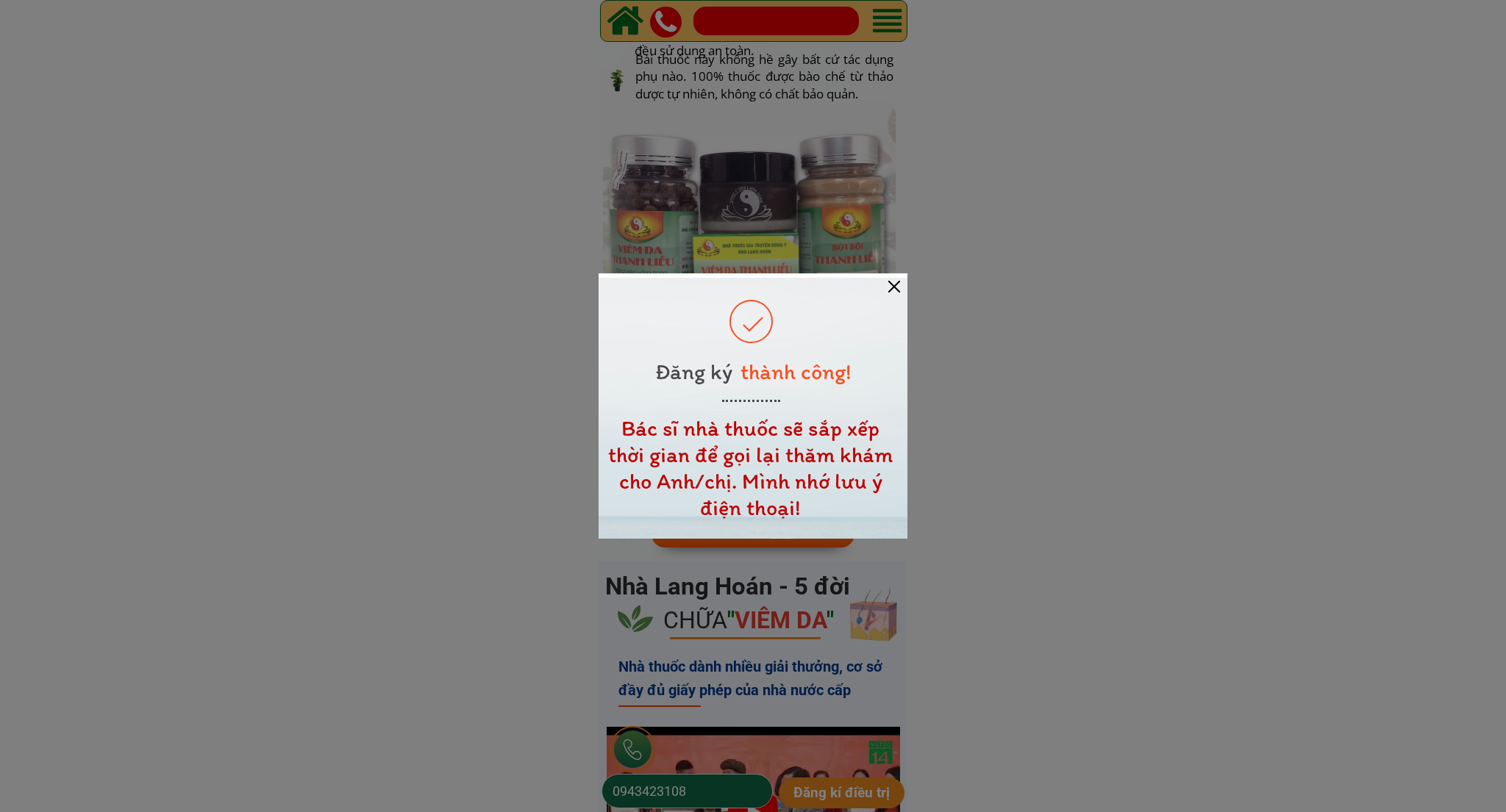
click at [906, 286] on div at bounding box center [752, 408] width 309 height 261
click at [890, 288] on div at bounding box center [894, 286] width 12 height 12
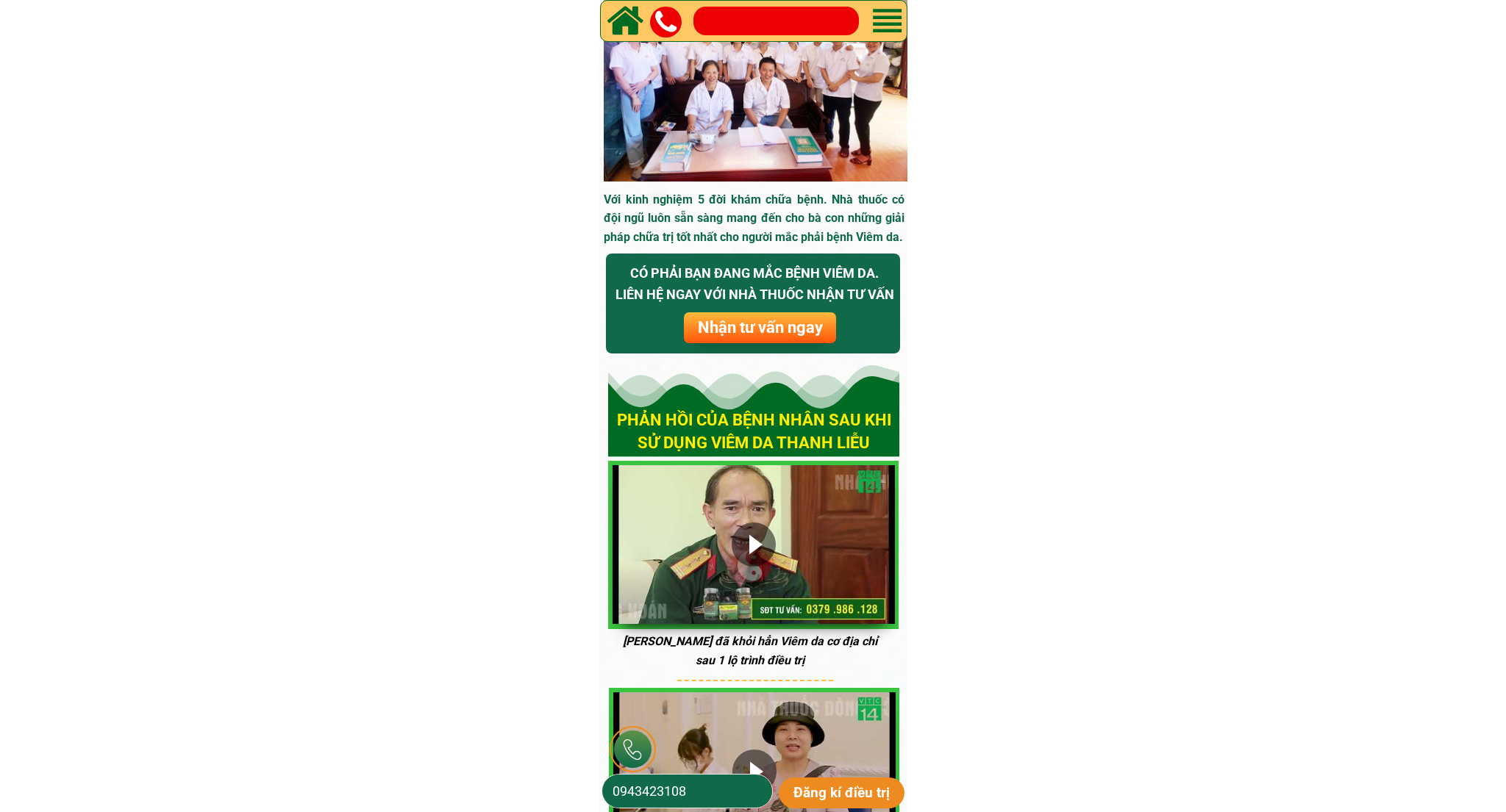
scroll to position [5711, 0]
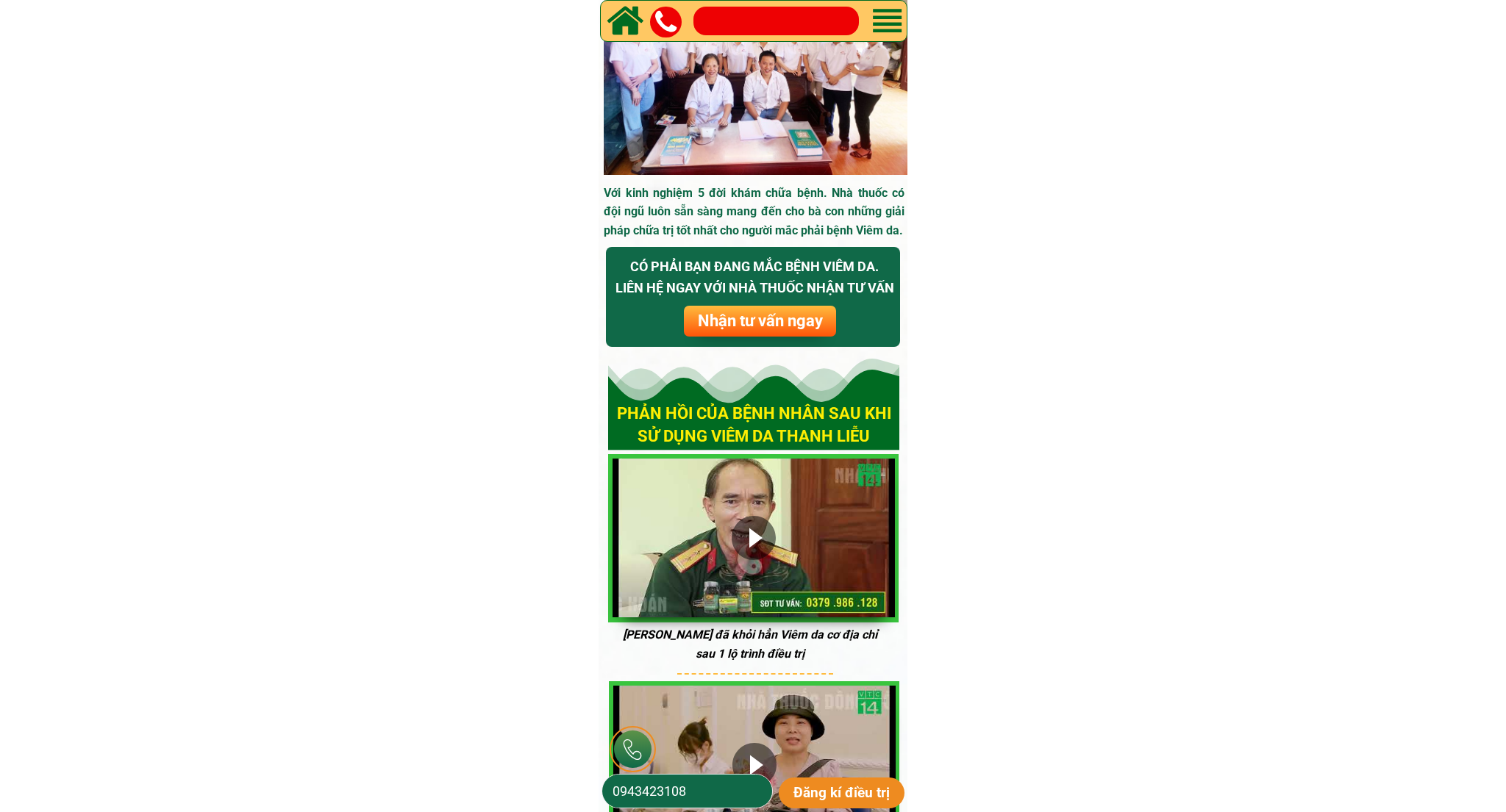
click at [763, 322] on span "Nhận tư vấn ngay" at bounding box center [760, 321] width 125 height 19
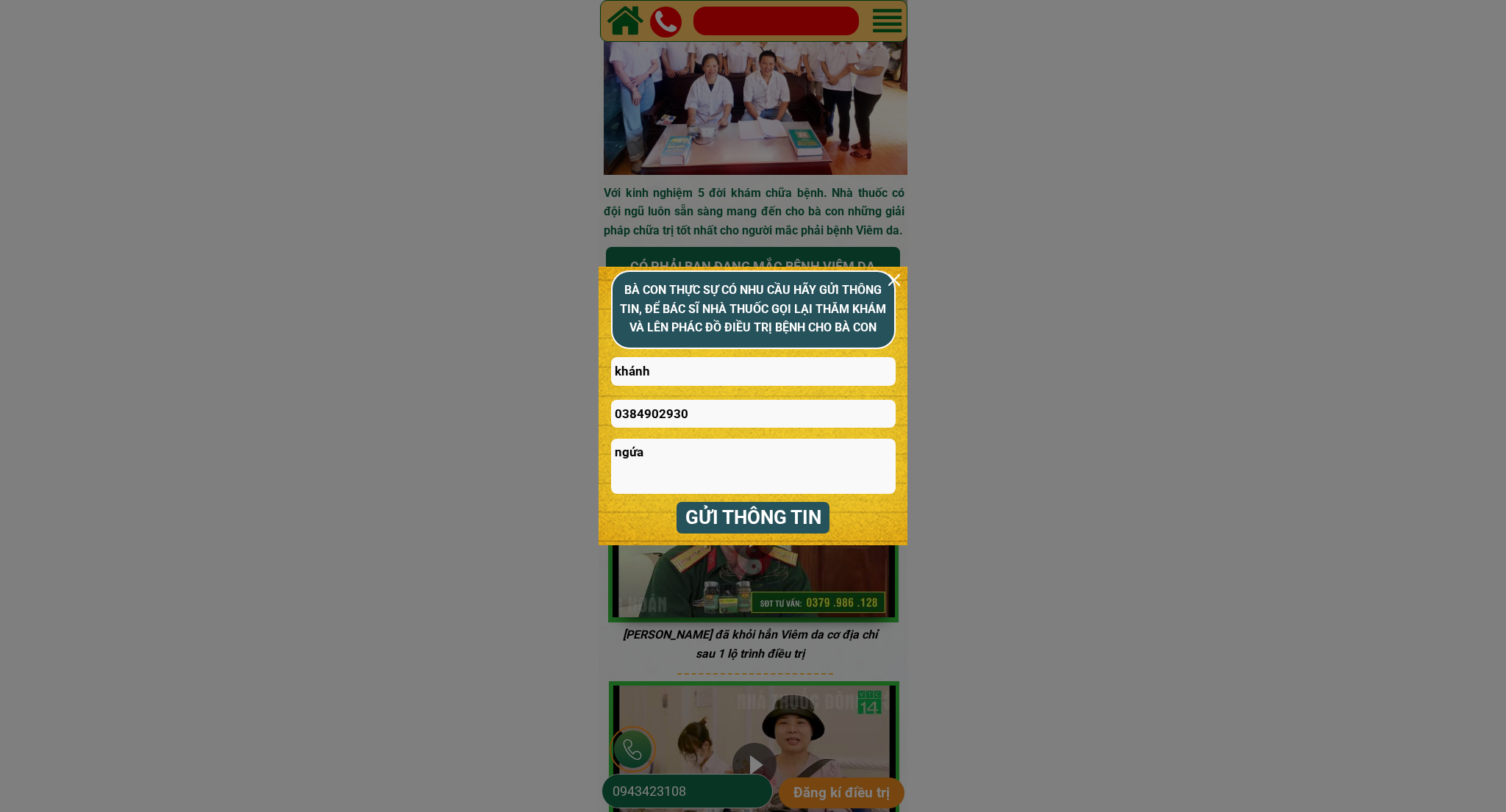
click at [729, 372] on input "khánh" at bounding box center [753, 372] width 284 height 29
type input "khánh"
click at [695, 410] on input "0384902930" at bounding box center [753, 414] width 284 height 29
type input "0384902302"
click at [677, 449] on textarea "ngứa" at bounding box center [753, 466] width 284 height 55
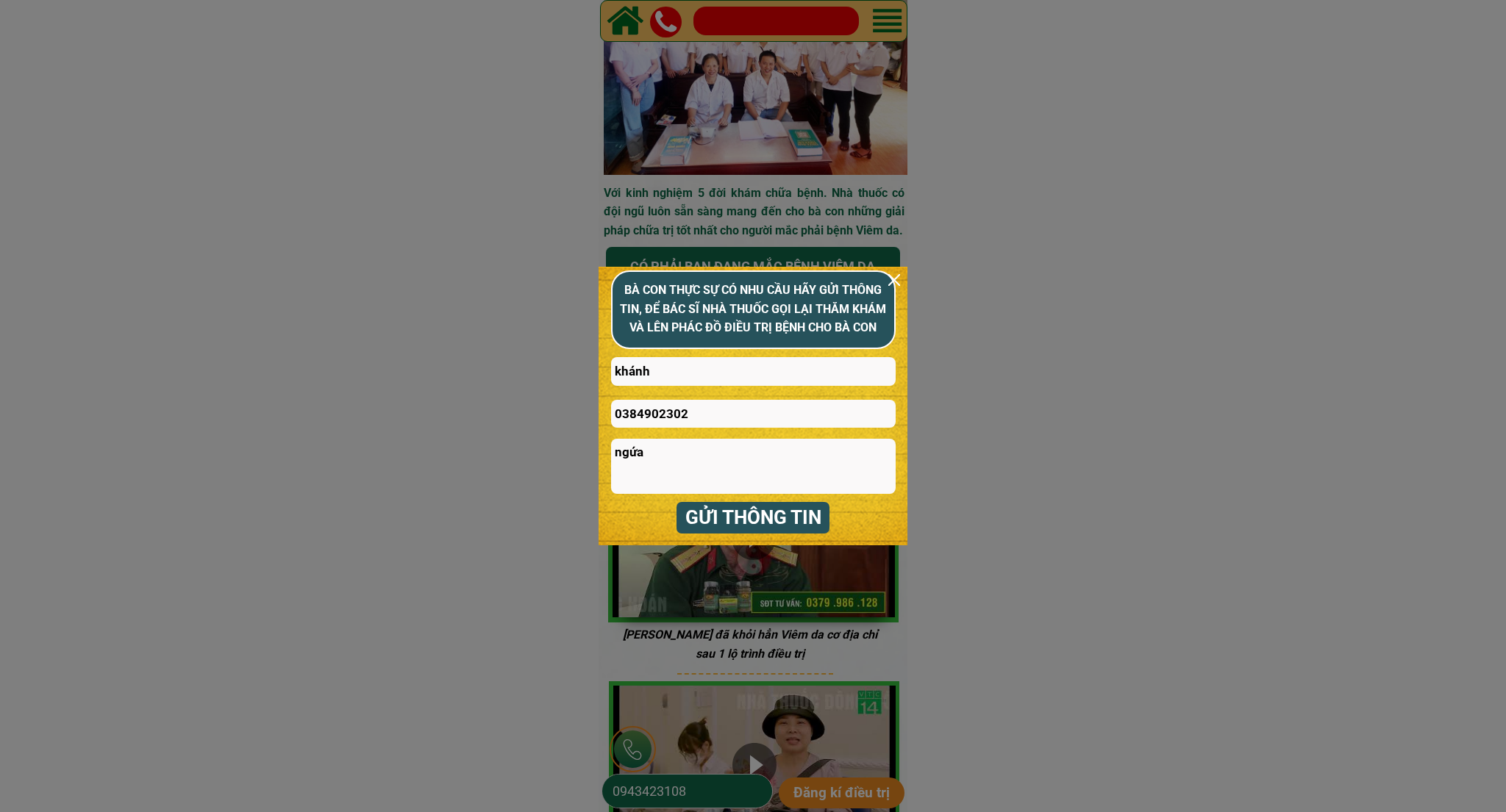
type textarea "ngứa"
click at [723, 513] on p "GỬI THÔNG TIN" at bounding box center [754, 517] width 154 height 32
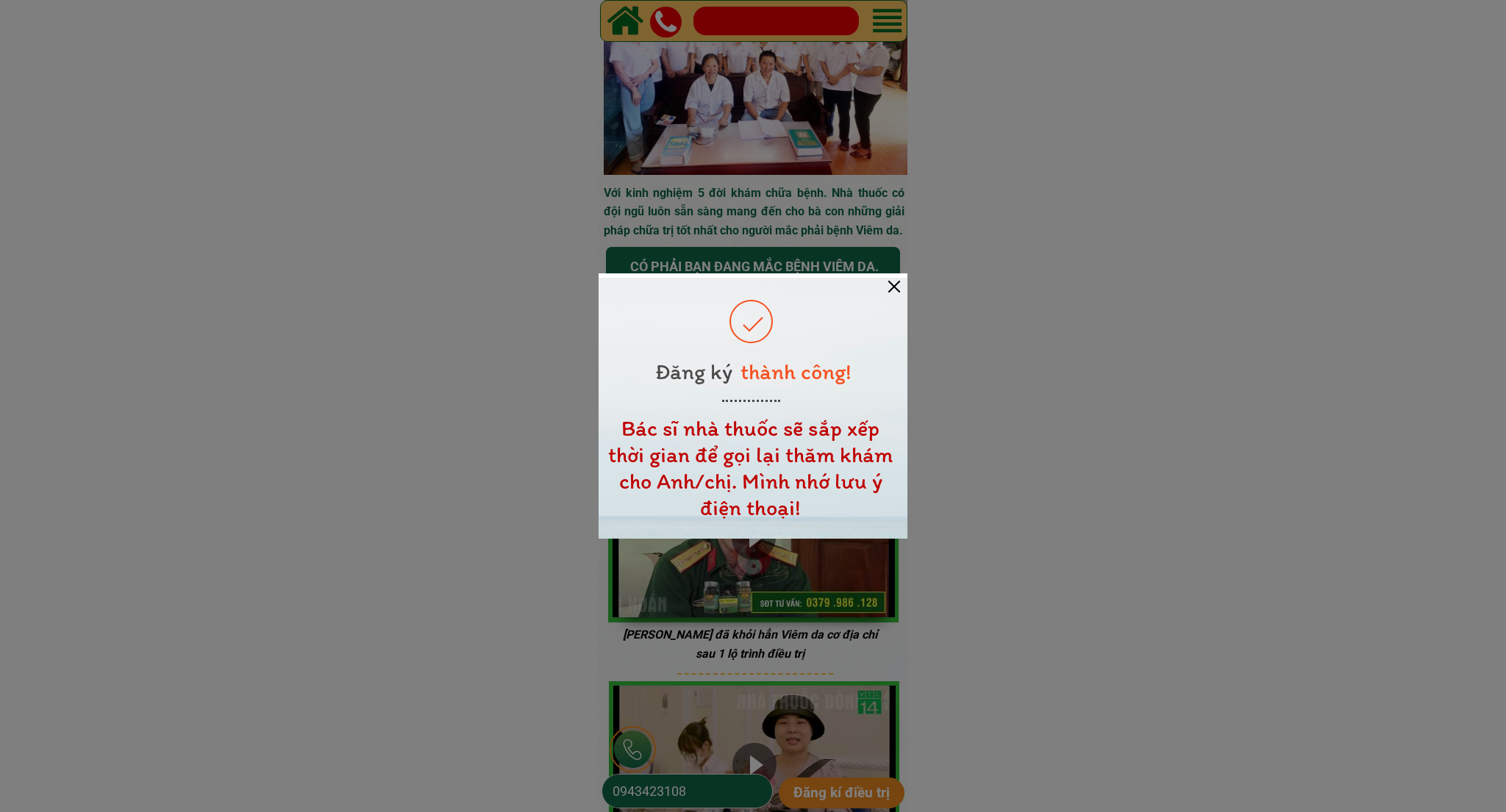
click at [897, 290] on div at bounding box center [894, 286] width 12 height 12
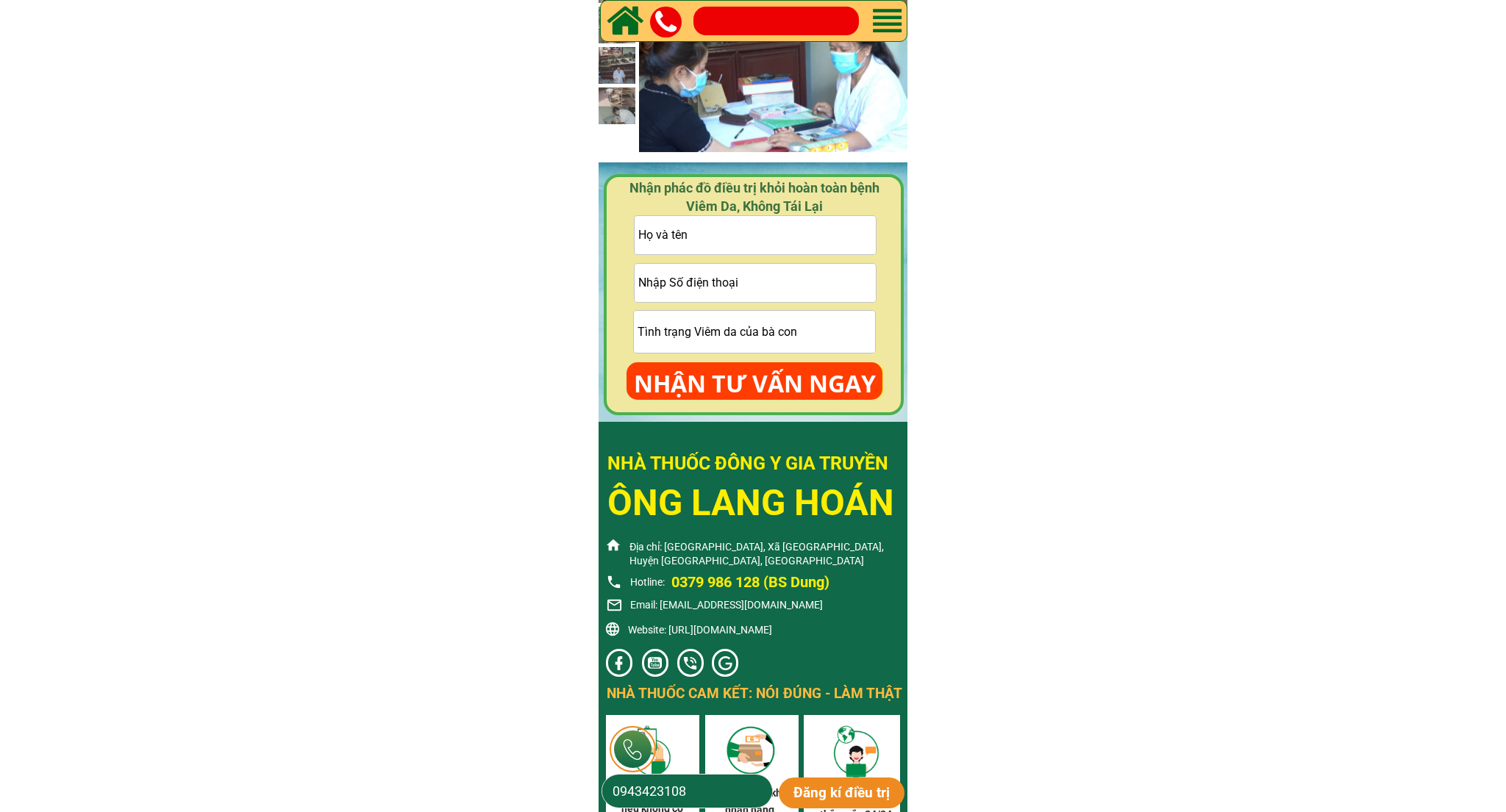
scroll to position [7920, 0]
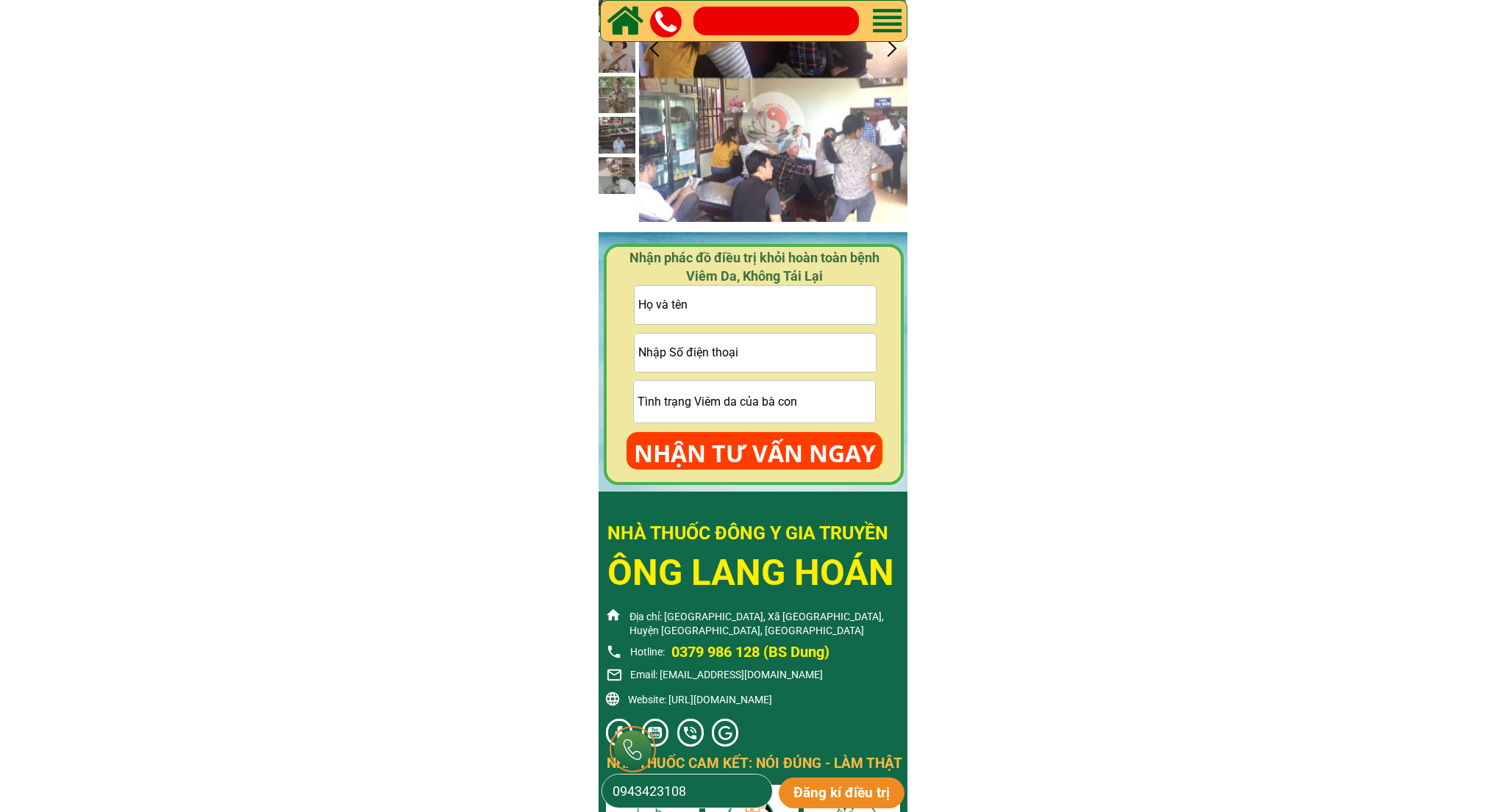
click at [686, 315] on input "text" at bounding box center [755, 305] width 242 height 38
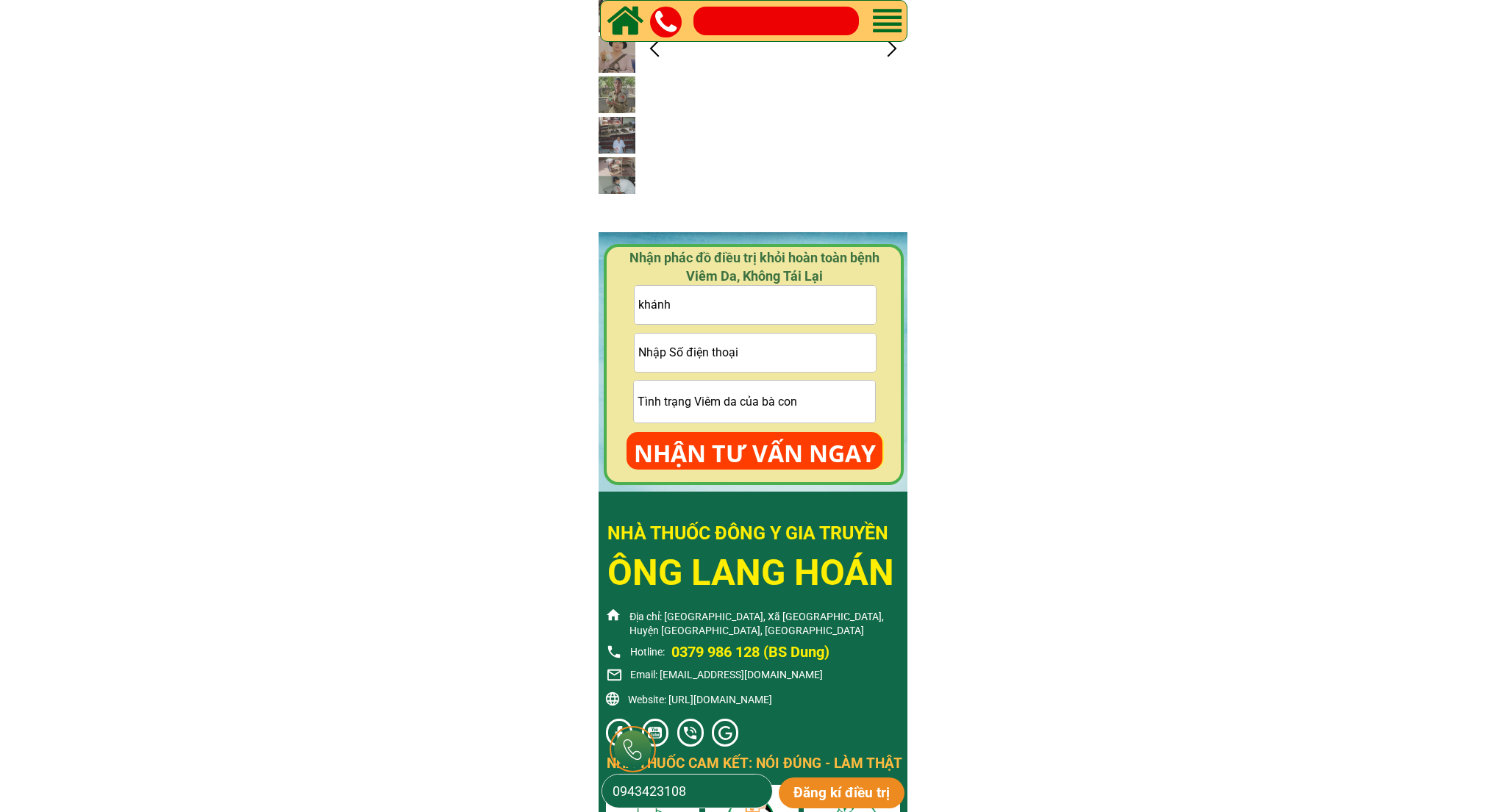
type input "khánh"
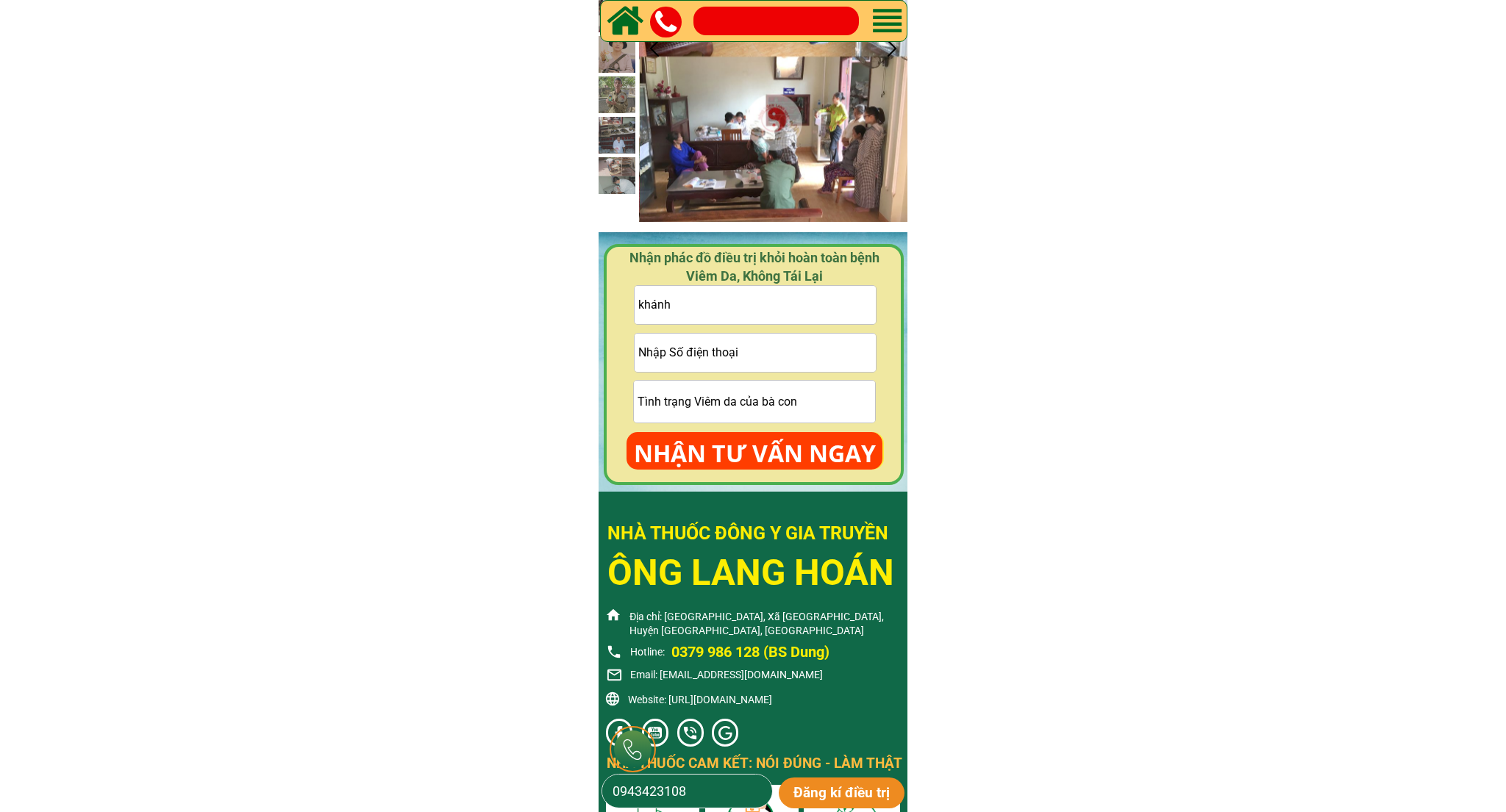
click at [700, 371] on input "tel" at bounding box center [755, 353] width 242 height 38
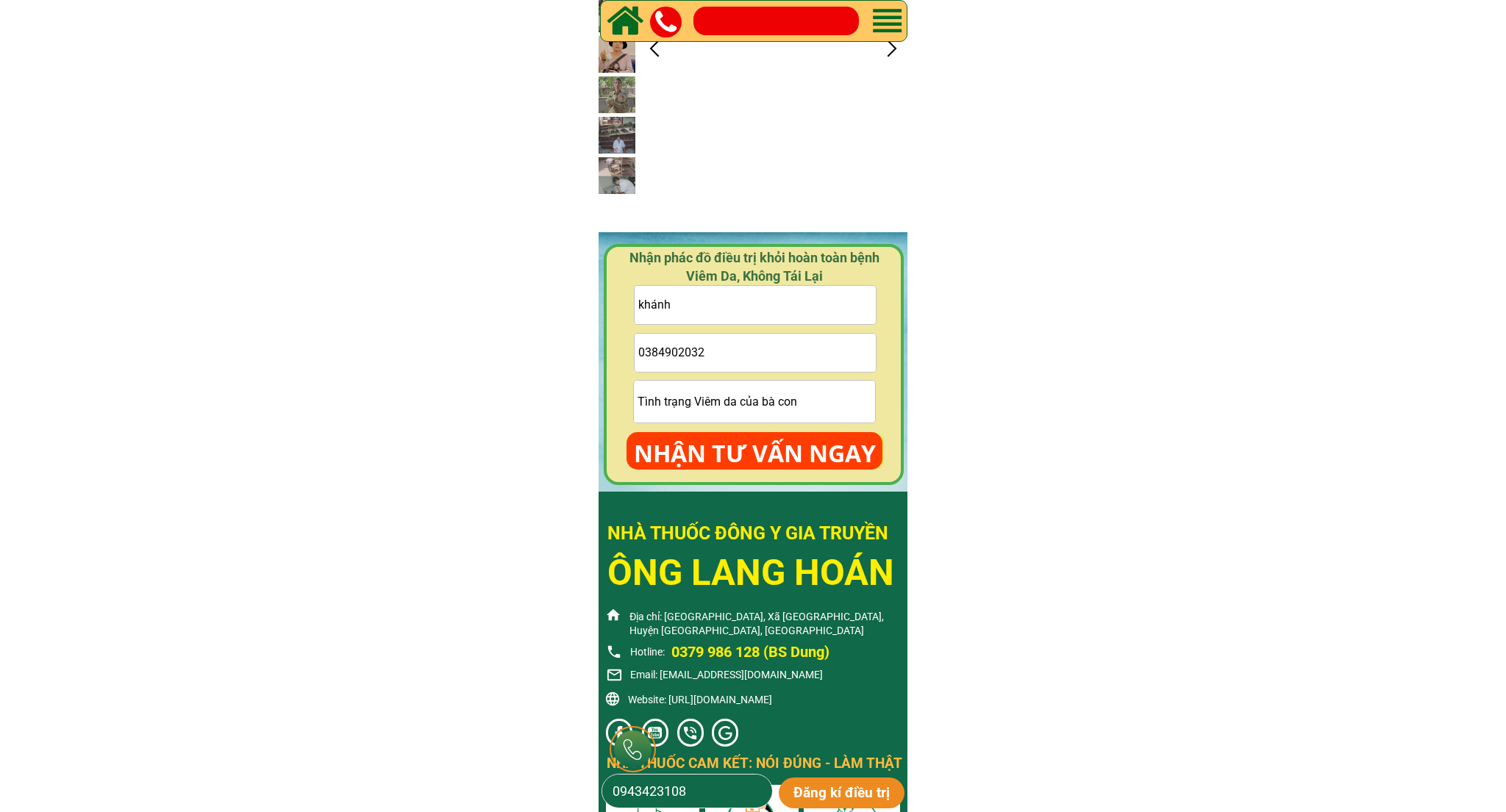
type input "0384902032"
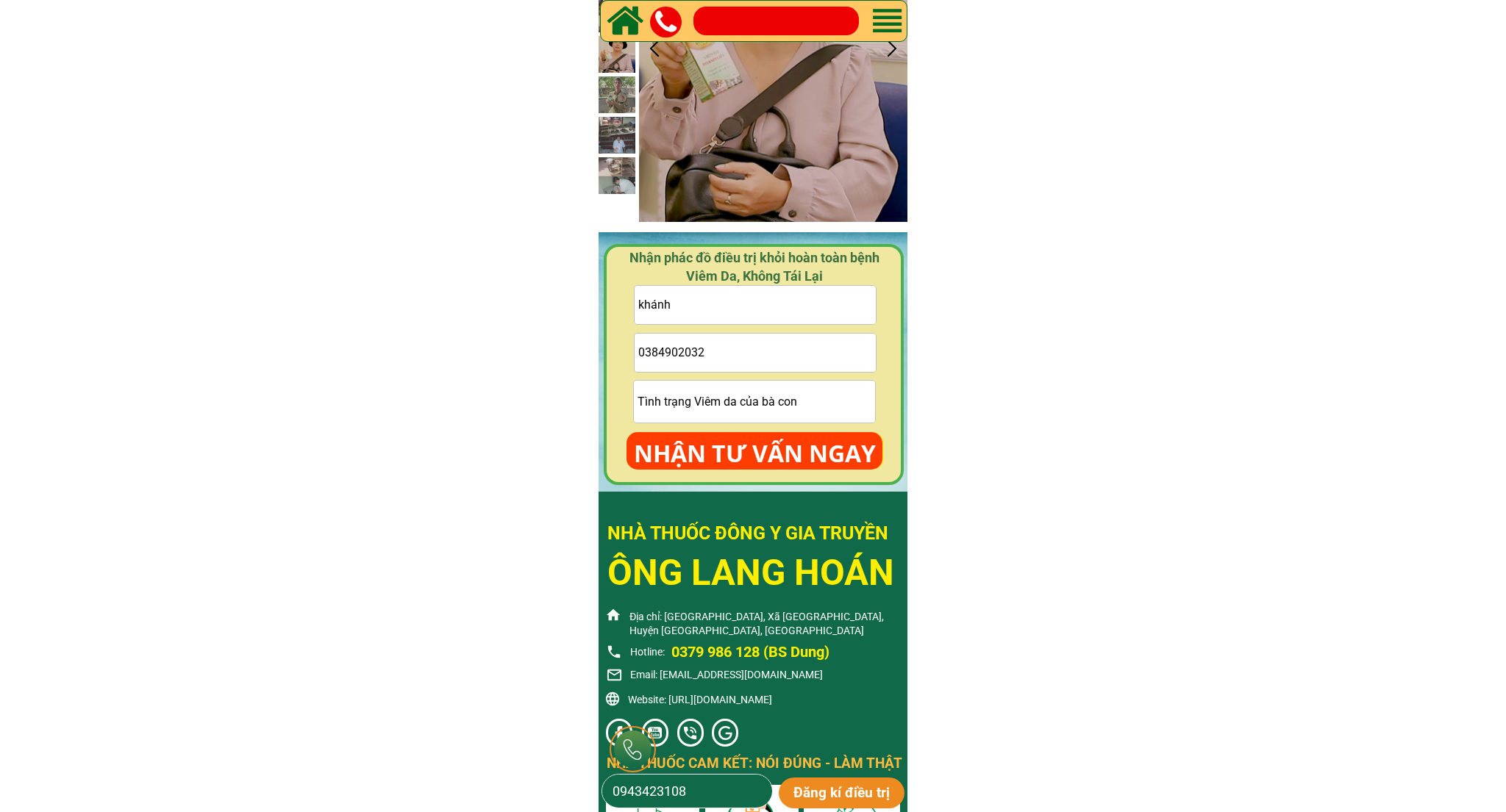
click at [689, 395] on input "text" at bounding box center [754, 401] width 242 height 42
type input "ngứa"
click at [729, 443] on p "NHẬN TƯ VẤN NGAY" at bounding box center [754, 454] width 256 height 43
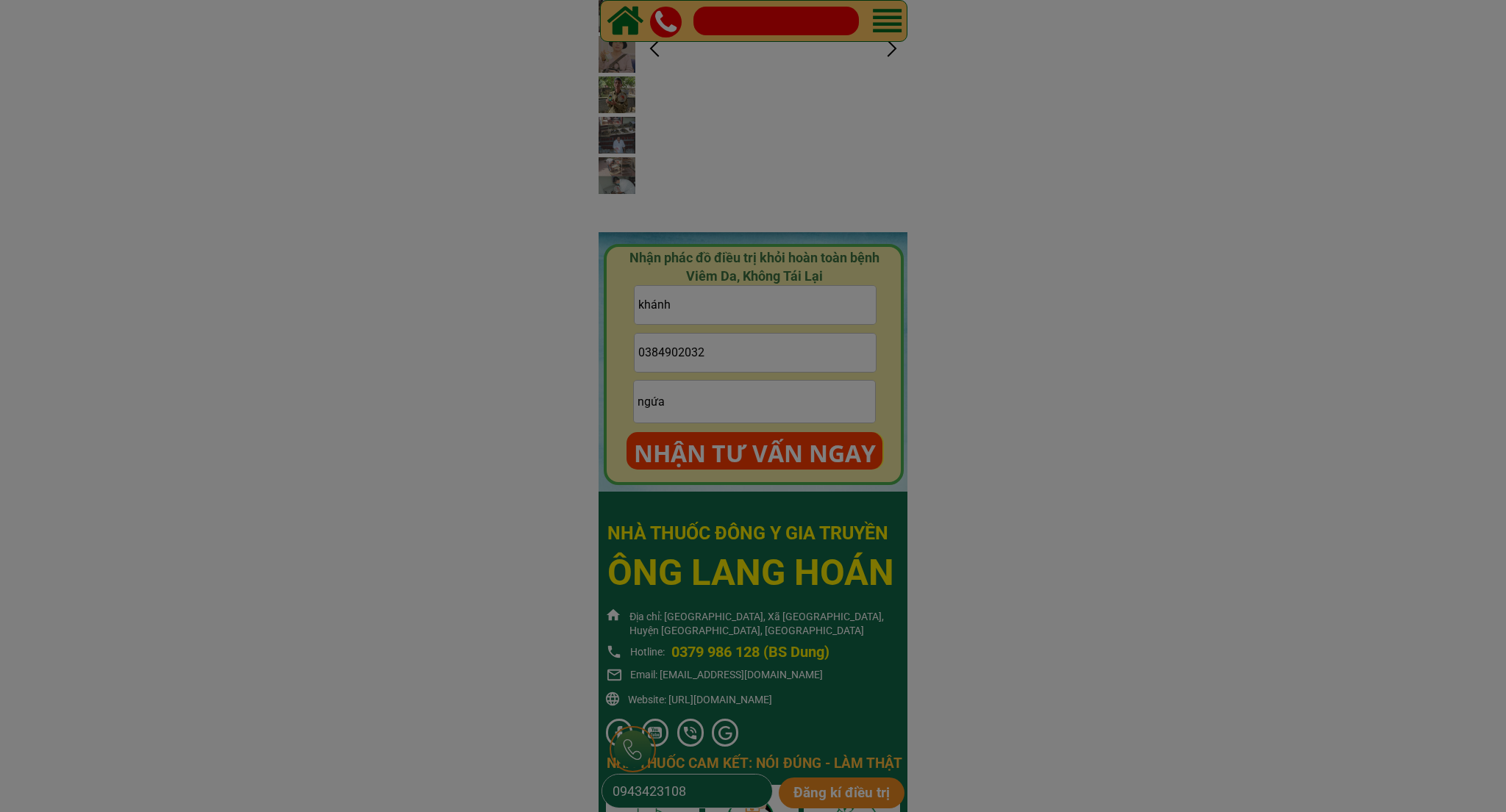
scroll to position [0, 0]
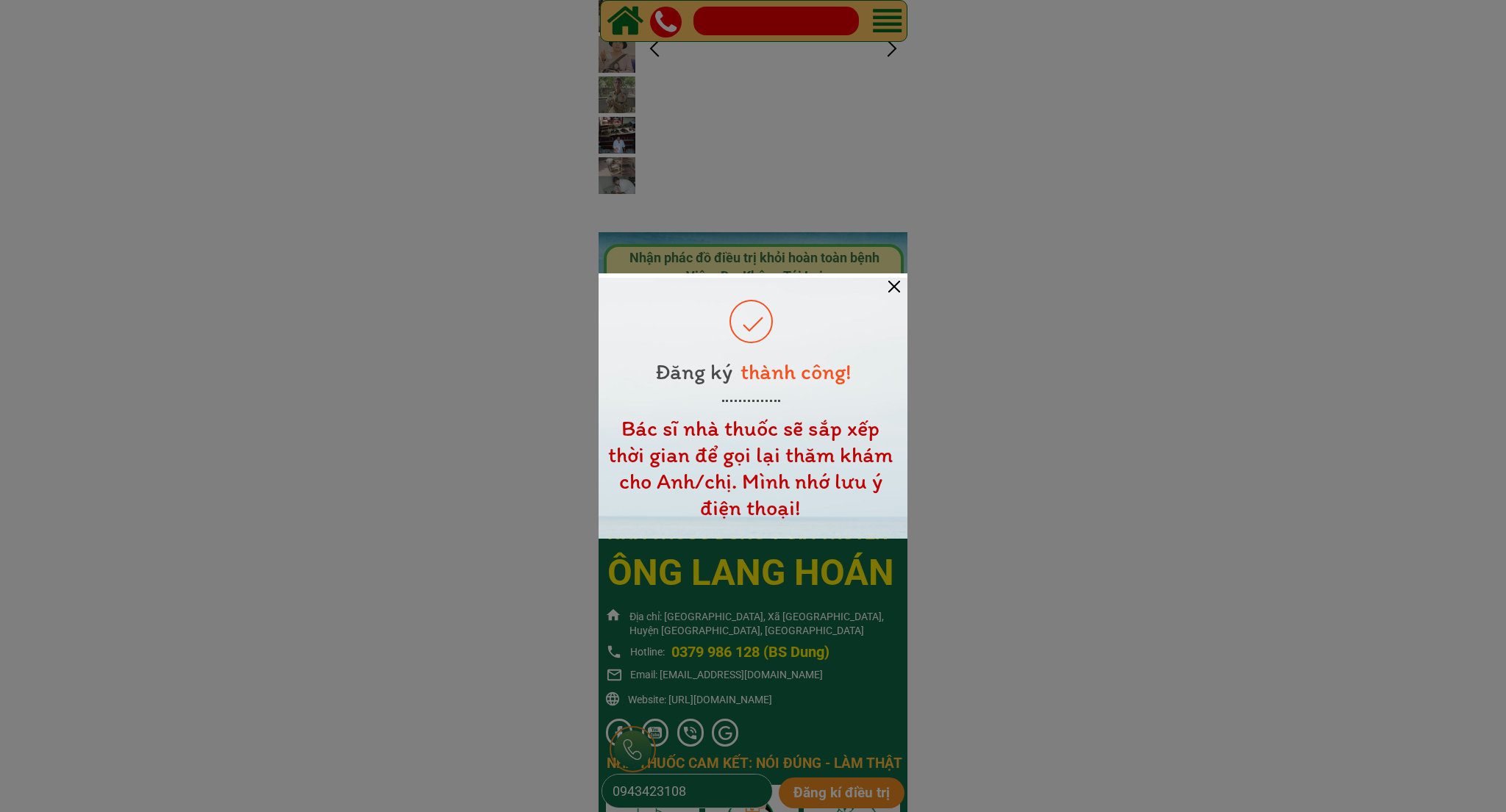
click at [890, 289] on div at bounding box center [894, 286] width 12 height 12
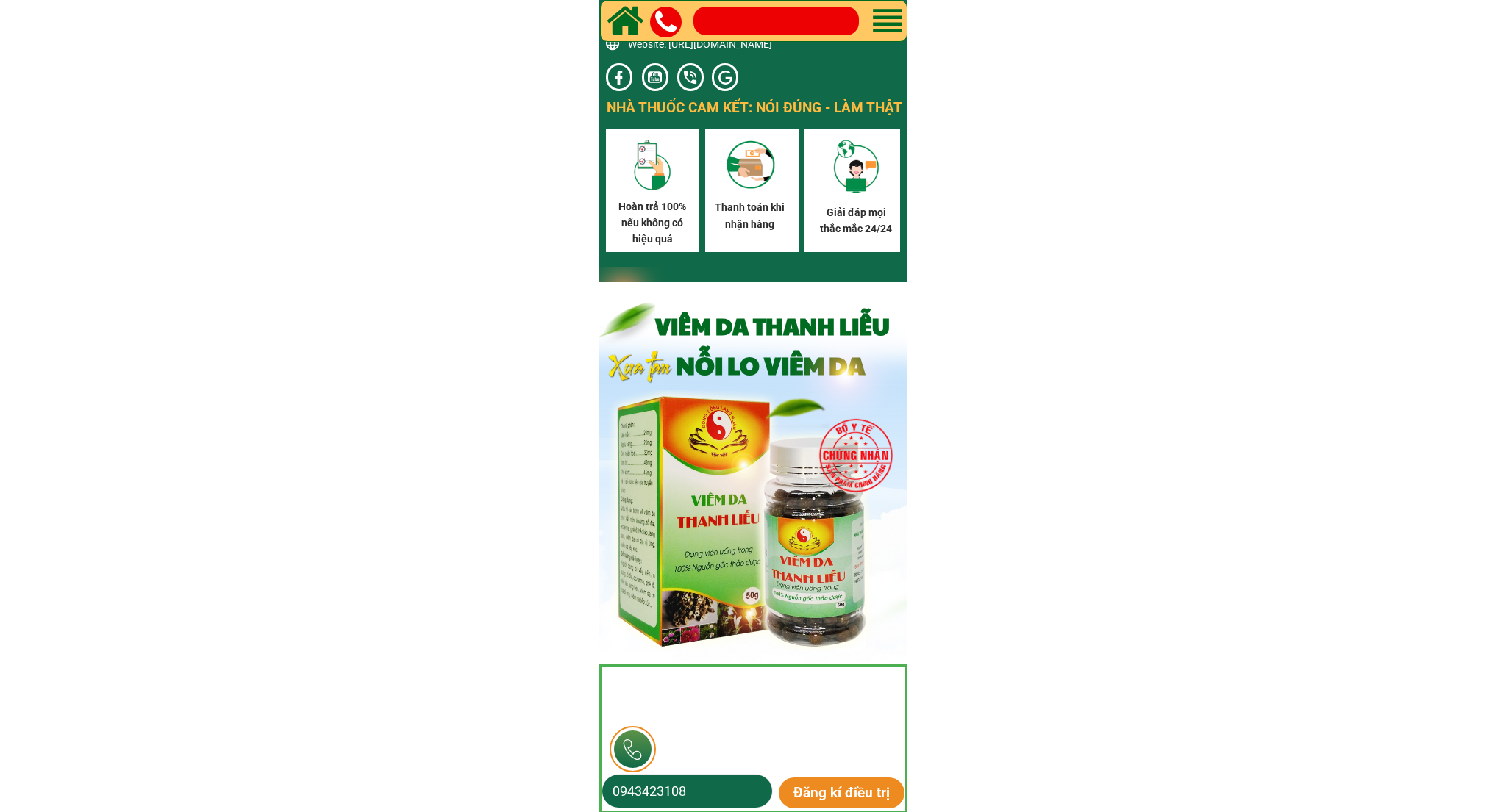
scroll to position [8577, 0]
click at [712, 785] on input "0943423108" at bounding box center [687, 791] width 157 height 33
type input "0384202422"
click at [825, 793] on p "Đăng kí điều trị" at bounding box center [842, 793] width 126 height 31
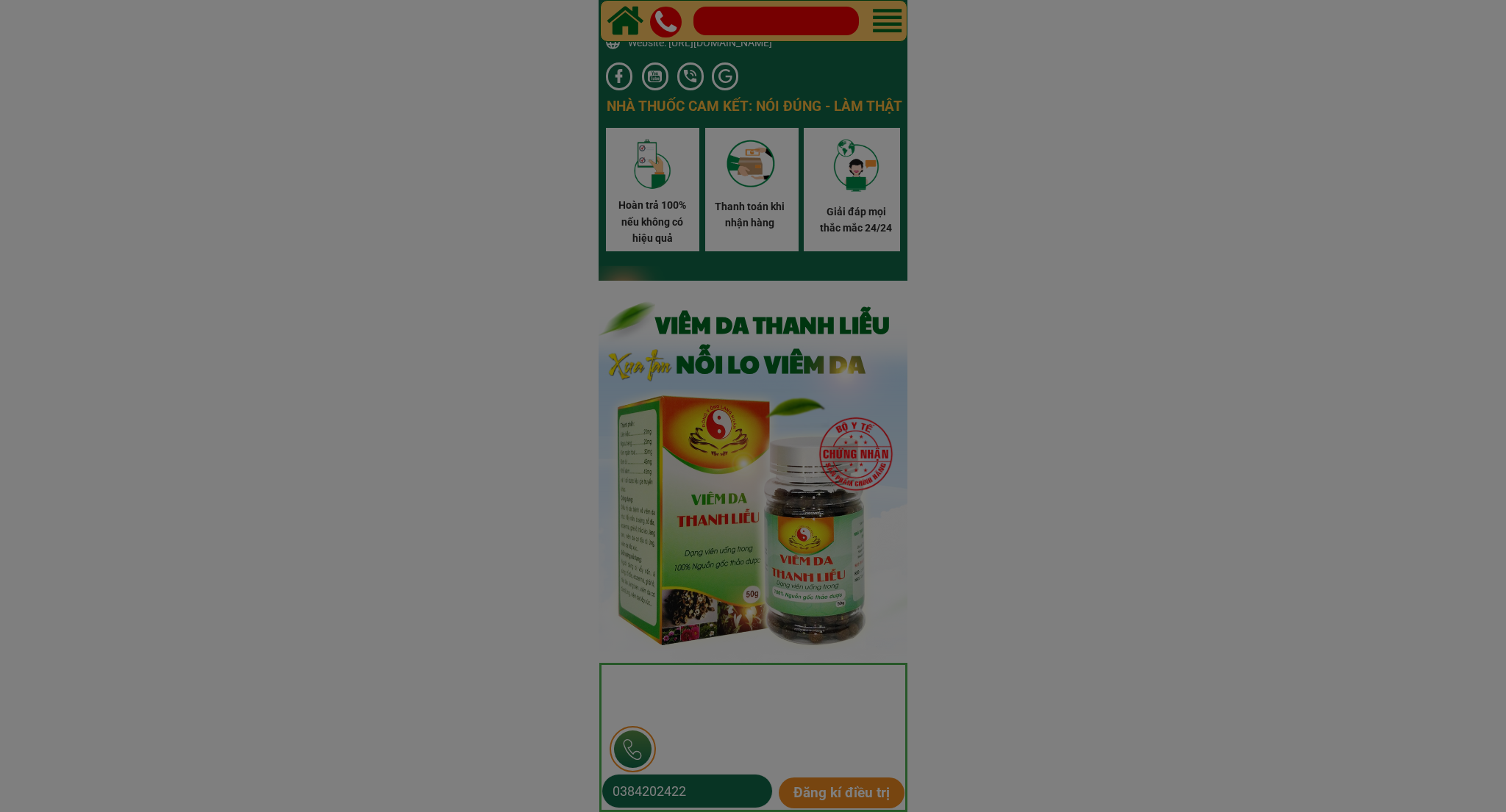
scroll to position [0, 0]
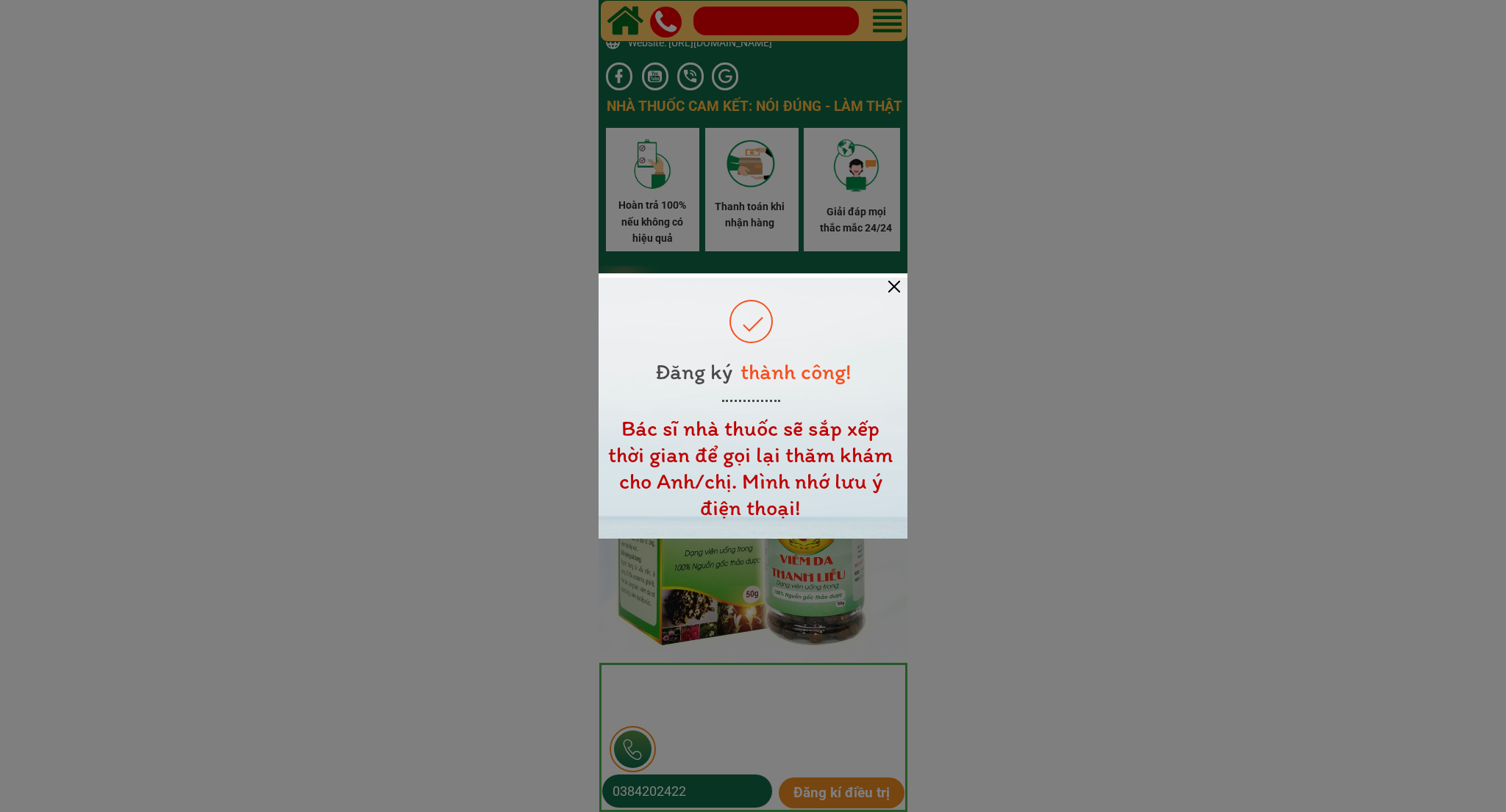
click at [893, 284] on div at bounding box center [894, 286] width 12 height 12
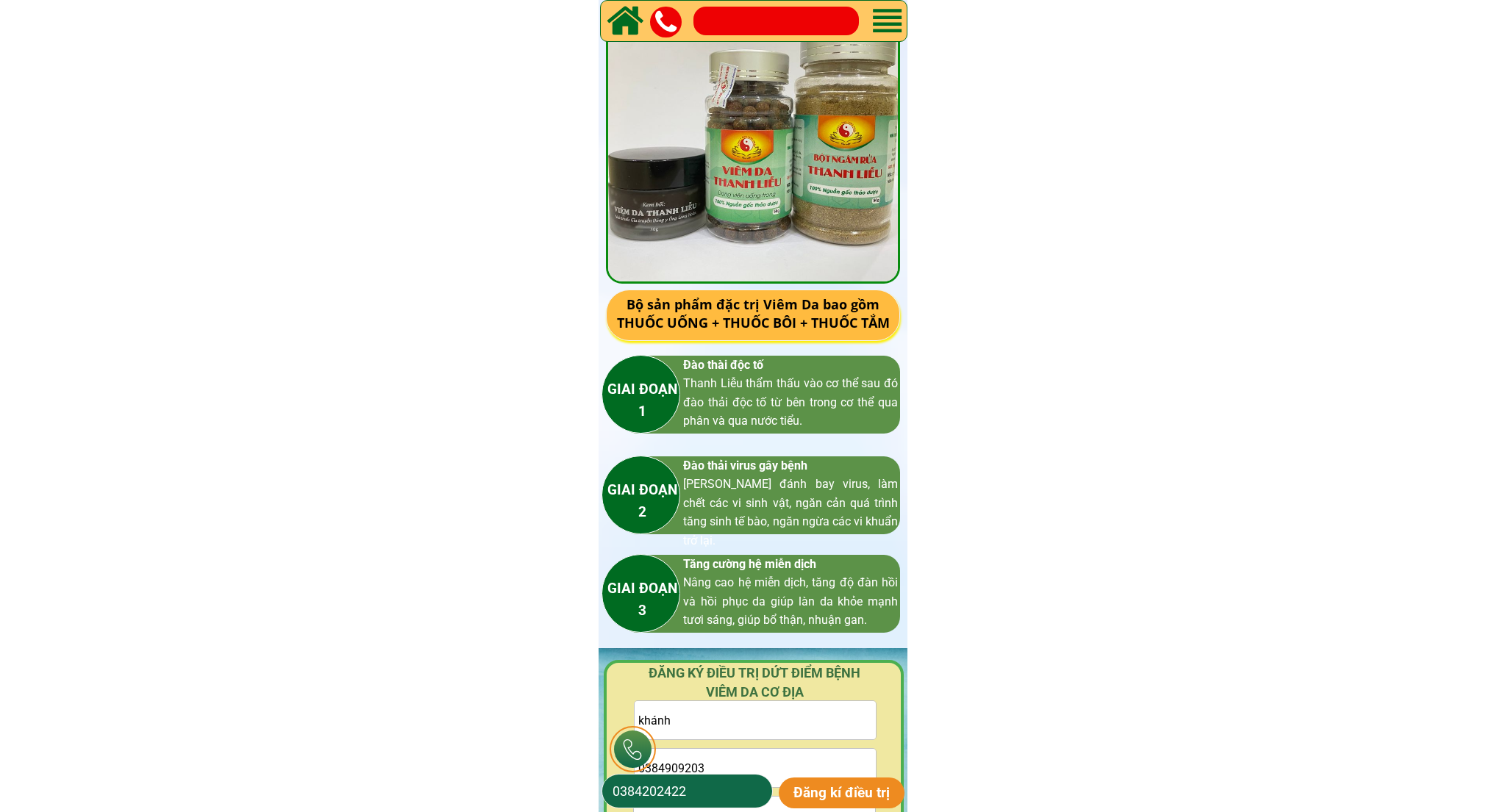
scroll to position [1655, 0]
